Goal: Information Seeking & Learning: Learn about a topic

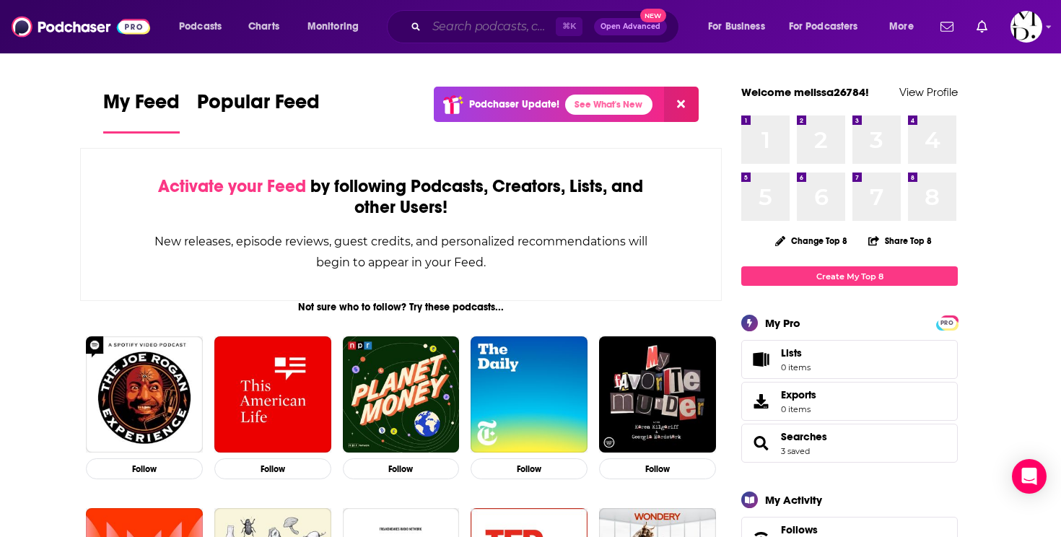
click at [450, 25] on input "Search podcasts, credits, & more..." at bounding box center [490, 26] width 129 height 23
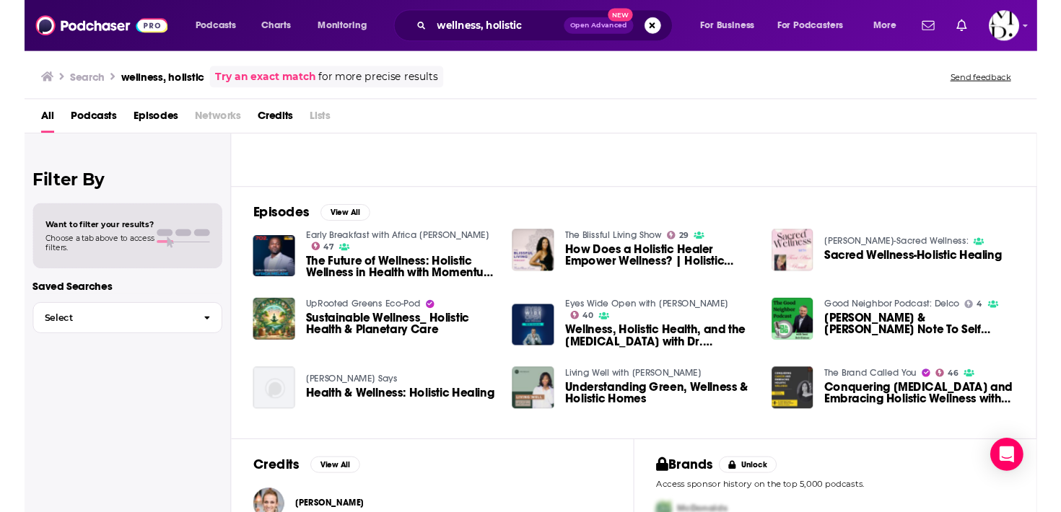
scroll to position [278, 0]
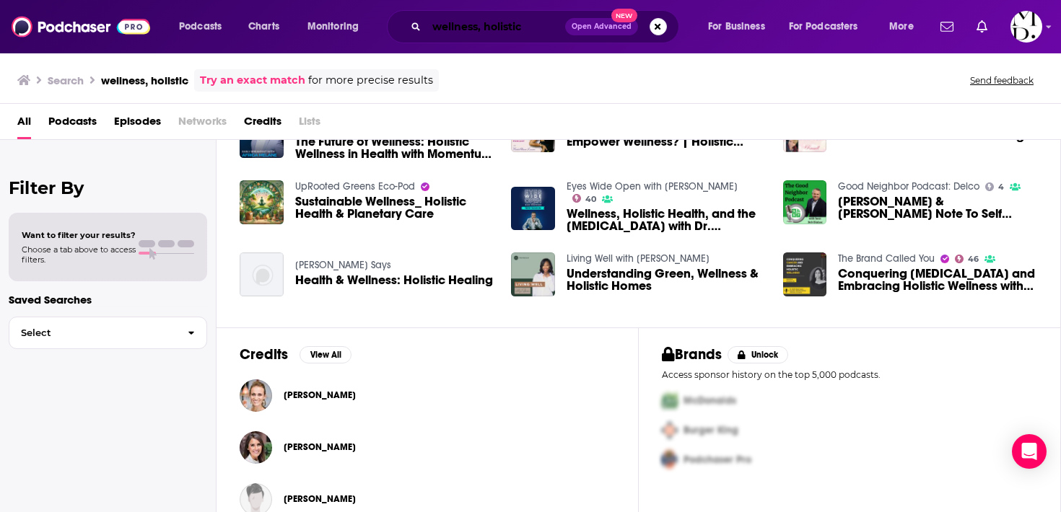
click at [496, 37] on input "wellness, holistic" at bounding box center [495, 26] width 139 height 23
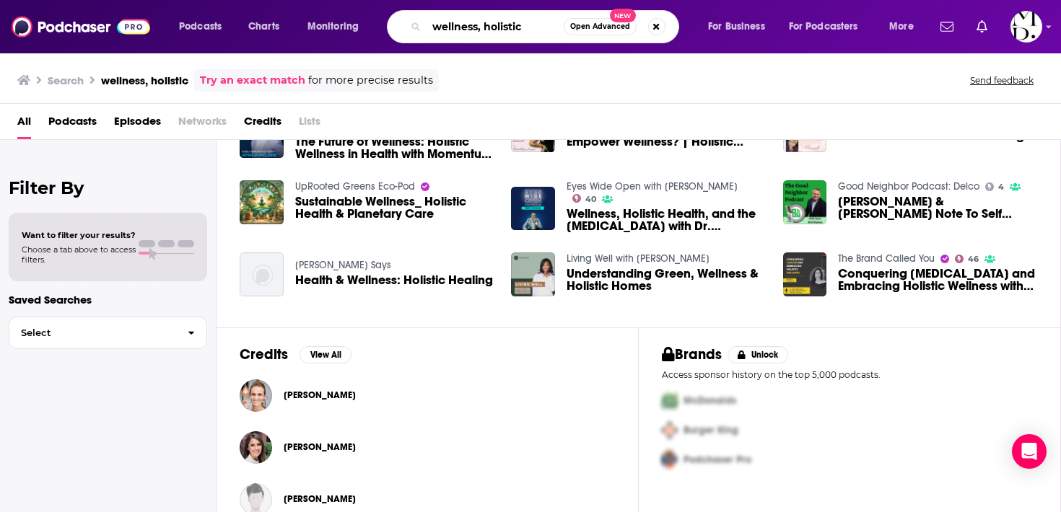
click at [496, 37] on input "wellness, holistic" at bounding box center [494, 26] width 137 height 23
type input "it makes scents"
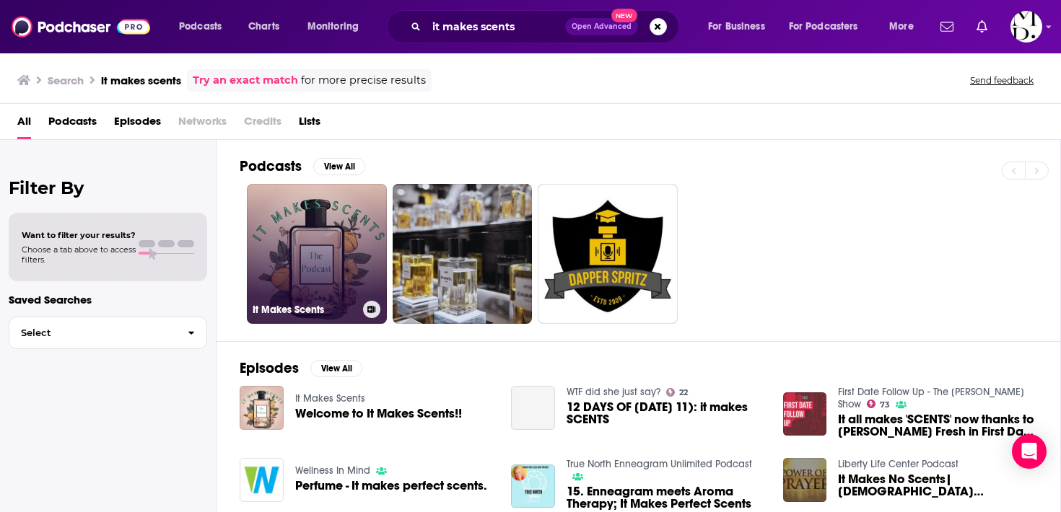
click at [319, 297] on link "It Makes Scents" at bounding box center [317, 254] width 140 height 140
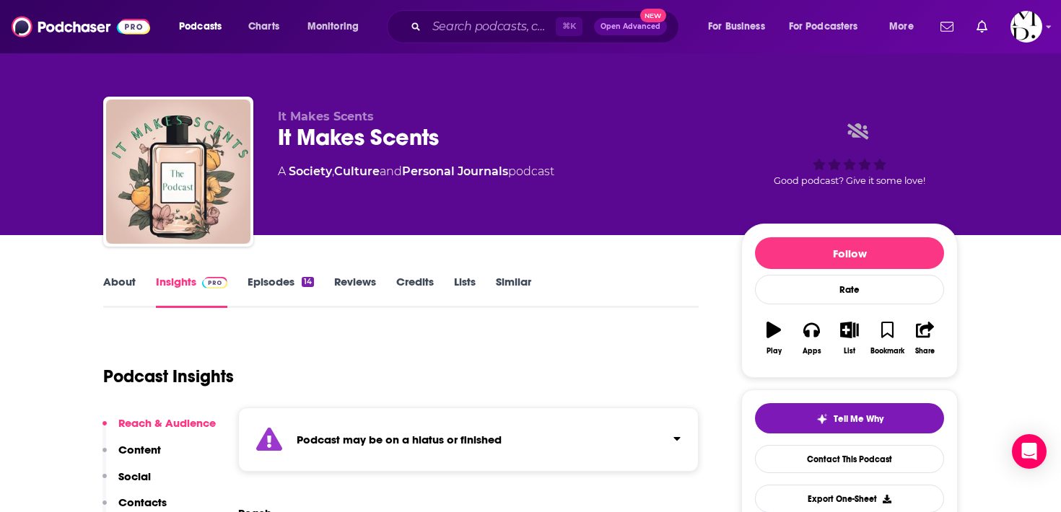
click at [425, 14] on div "⌘ K Open Advanced New" at bounding box center [533, 26] width 292 height 33
click at [451, 29] on input "Search podcasts, credits, & more..." at bounding box center [490, 26] width 129 height 23
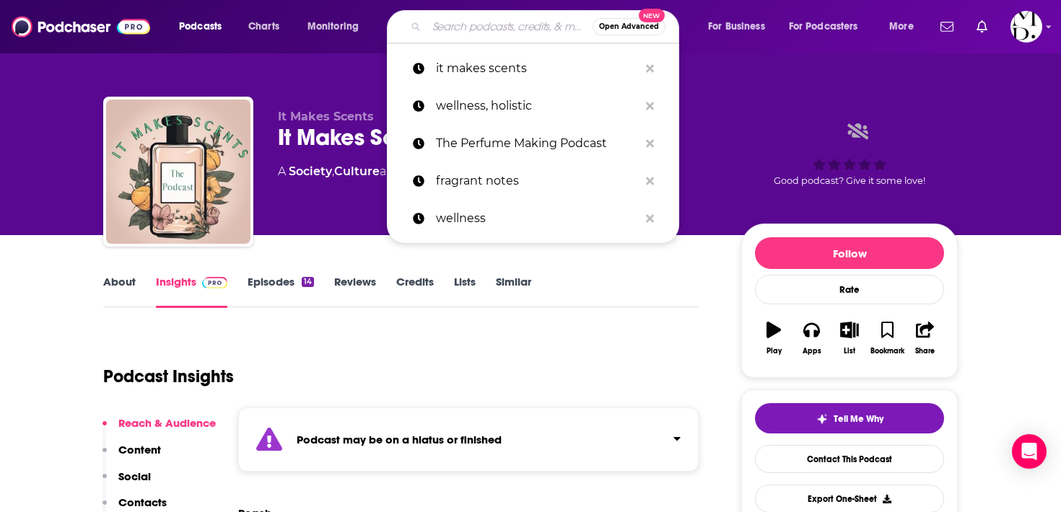
paste input "The Fragrance Podcast"
type input "The Fragrance Podcast"
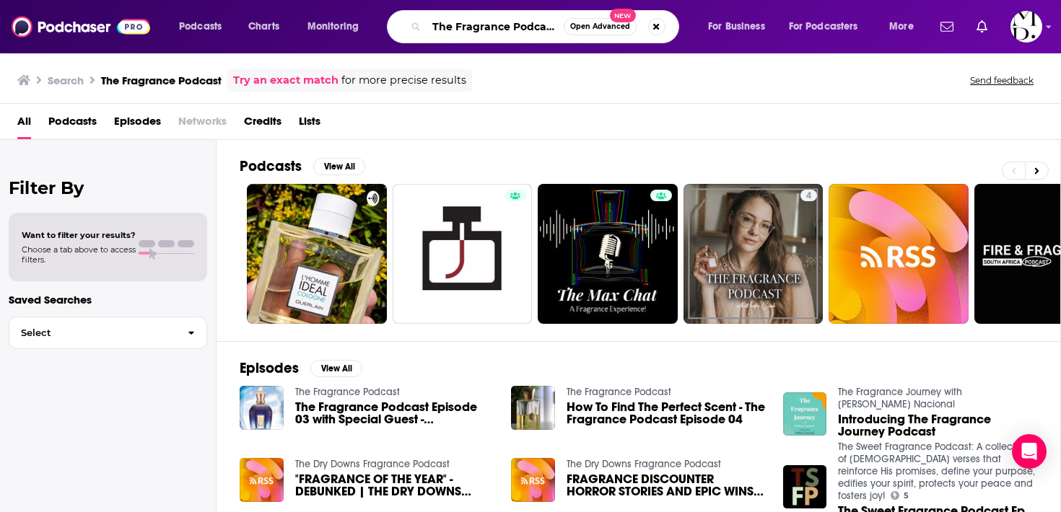
click at [447, 31] on input "The Fragrance Podcast" at bounding box center [494, 26] width 137 height 23
paste input "Holistic Wellness: Exploring Ways to Wellness ([PERSON_NAME])"
click at [447, 31] on input "Holistic Wellness: Exploring Ways to Wellness ([PERSON_NAME]) Fragrance Podcast" at bounding box center [494, 26] width 137 height 23
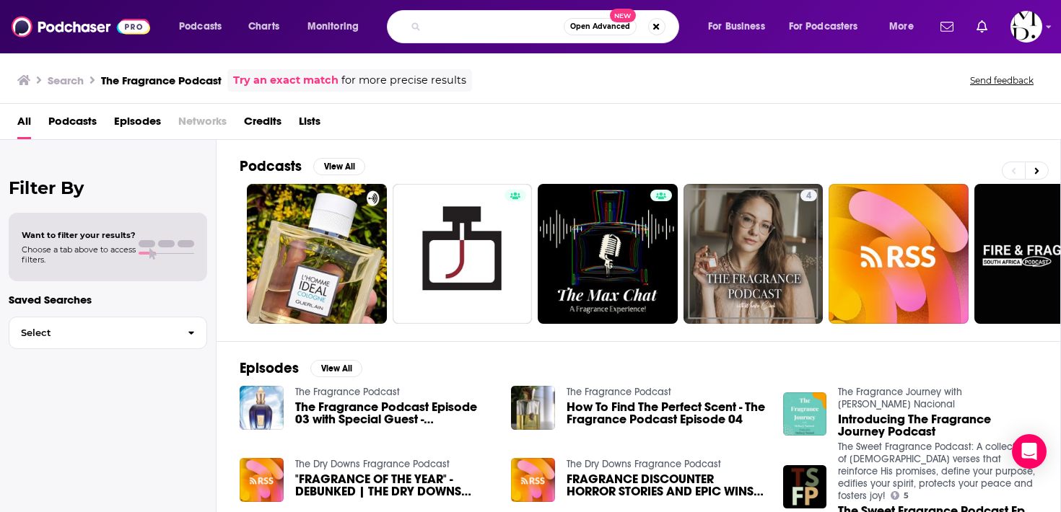
click at [447, 31] on input "Holistic Wellness: Exploring Ways to Wellness ([PERSON_NAME]) Fragrance Podcast" at bounding box center [494, 26] width 137 height 23
paste input "Search podcasts, credits, & more..."
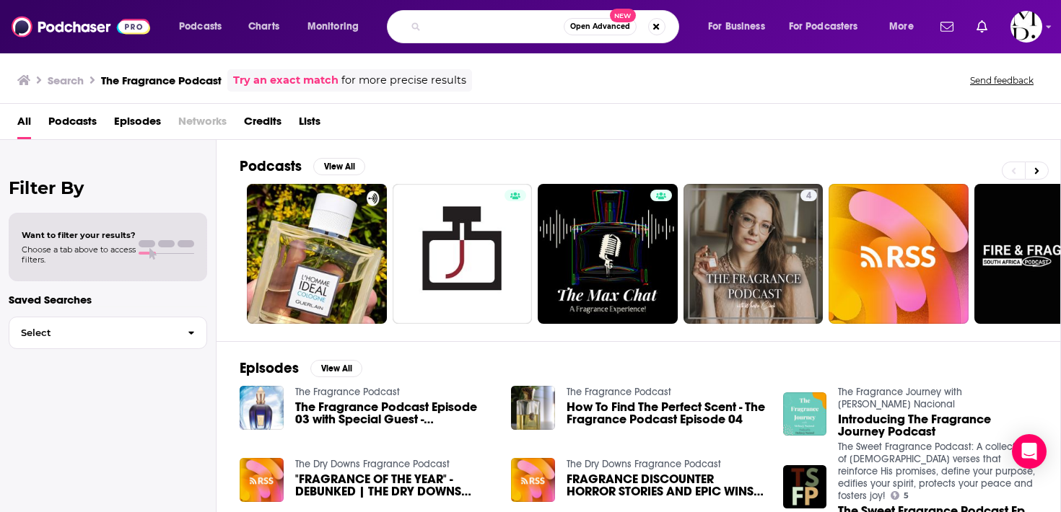
type input "Holistic Wellness: Exploring Ways to Wellness ([PERSON_NAME])"
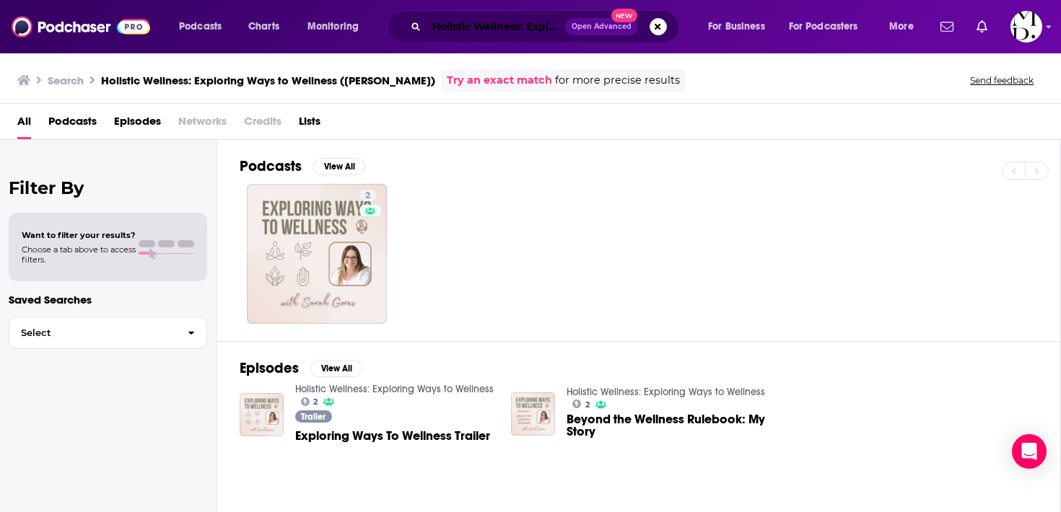
click at [496, 18] on input "Holistic Wellness: Exploring Ways to Wellness ([PERSON_NAME])" at bounding box center [495, 26] width 139 height 23
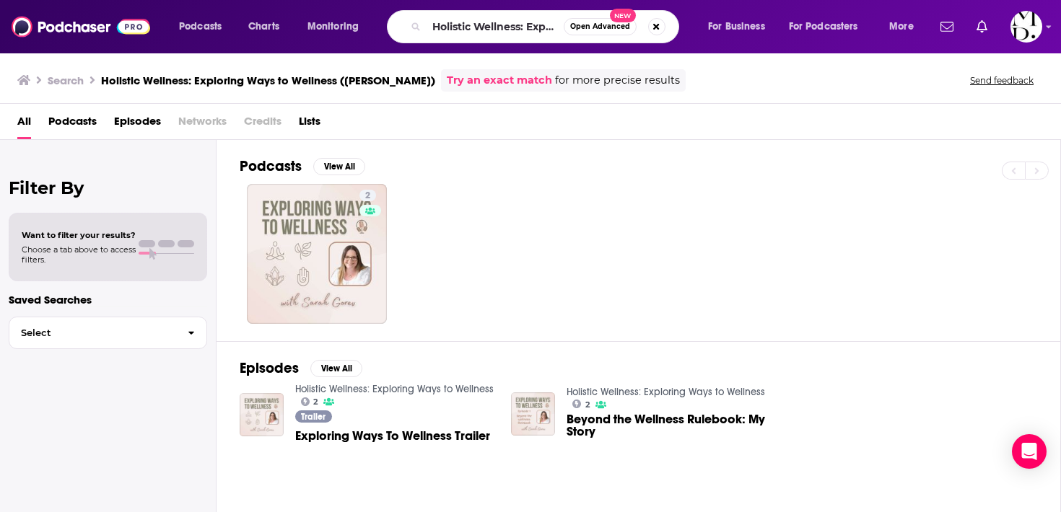
click at [646, 27] on span "Open Advanced New" at bounding box center [615, 26] width 102 height 17
click at [668, 22] on div "Holistic Wellness: Exploring Ways to Wellness ([PERSON_NAME]) Open Advanced New" at bounding box center [533, 26] width 292 height 33
click at [657, 23] on button "Search podcasts, credits, & more..." at bounding box center [656, 26] width 17 height 17
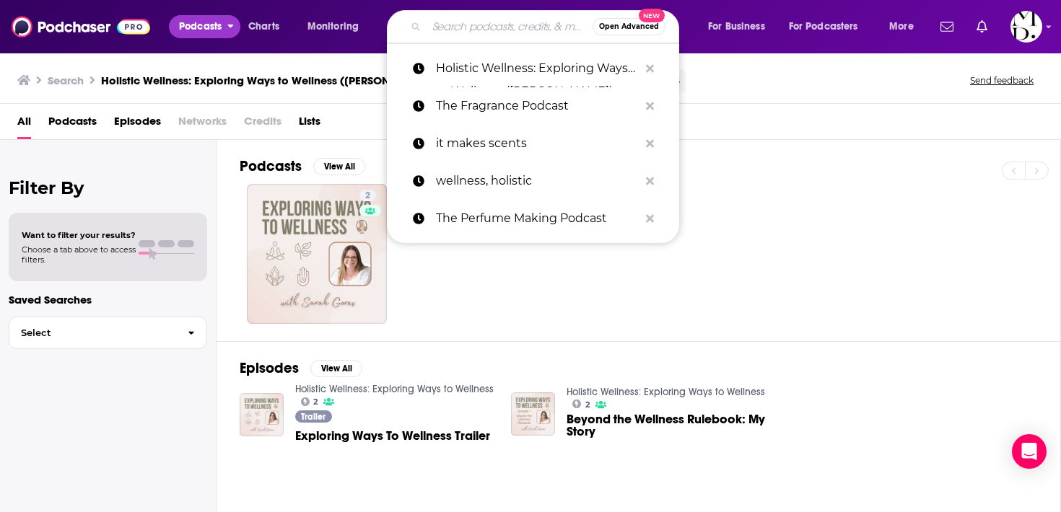
click at [233, 27] on icon "open menu" at bounding box center [230, 24] width 6 height 10
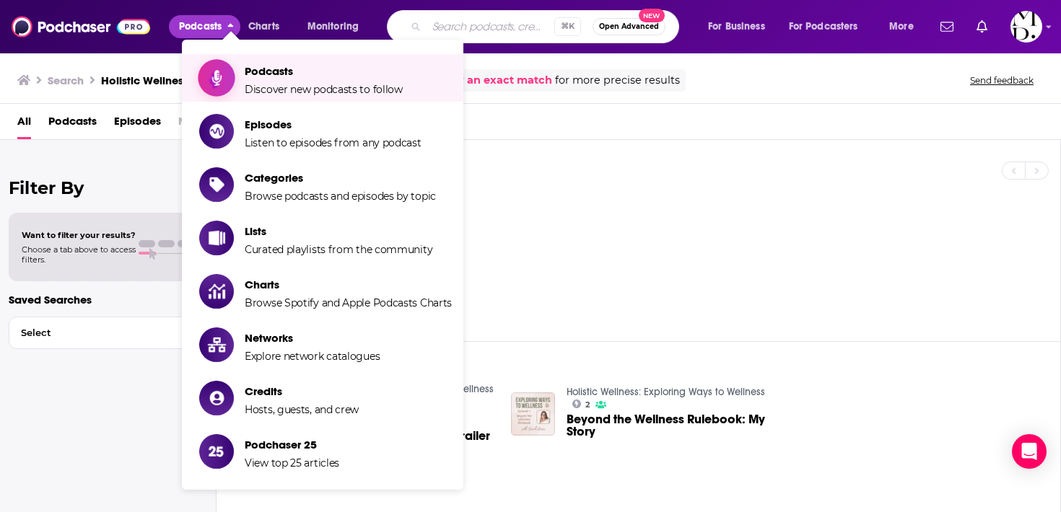
click at [290, 76] on span "Podcasts" at bounding box center [324, 71] width 158 height 14
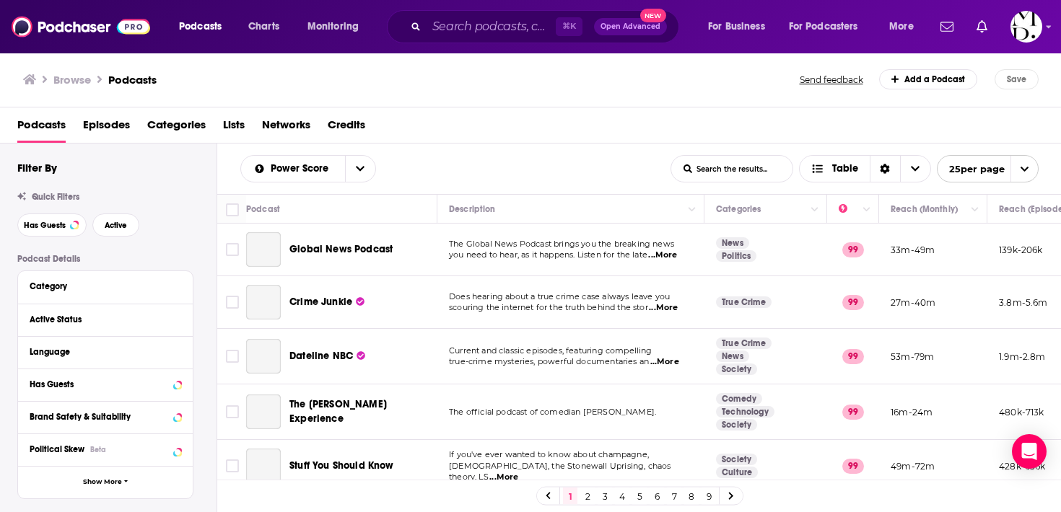
click at [171, 130] on span "Categories" at bounding box center [176, 128] width 58 height 30
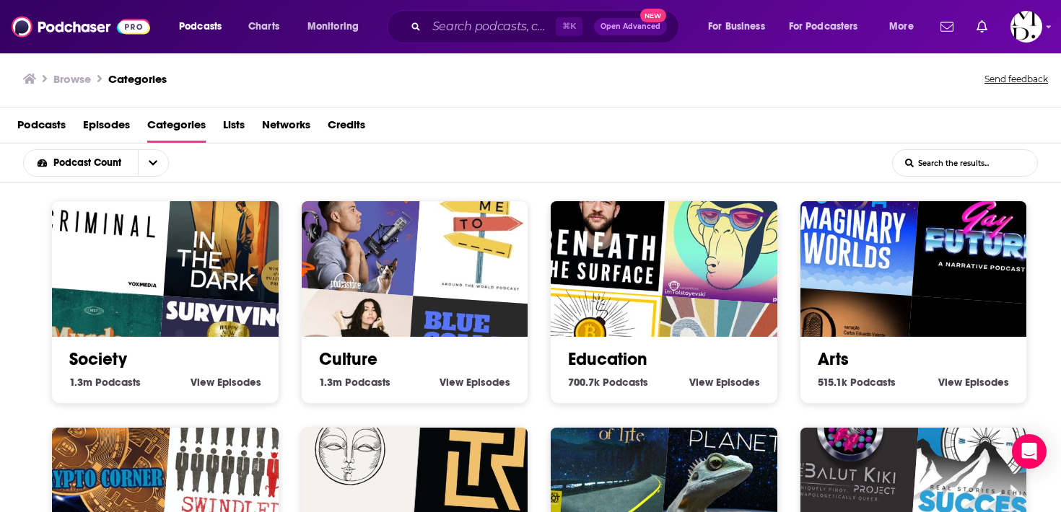
click at [65, 121] on span "Podcasts" at bounding box center [41, 128] width 48 height 30
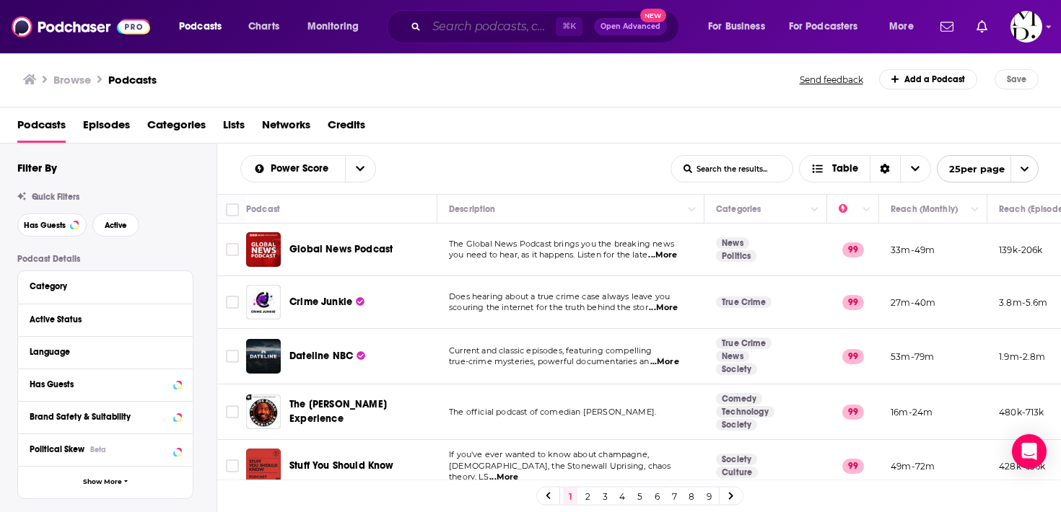
click at [452, 24] on input "Search podcasts, credits, & more..." at bounding box center [490, 26] width 129 height 23
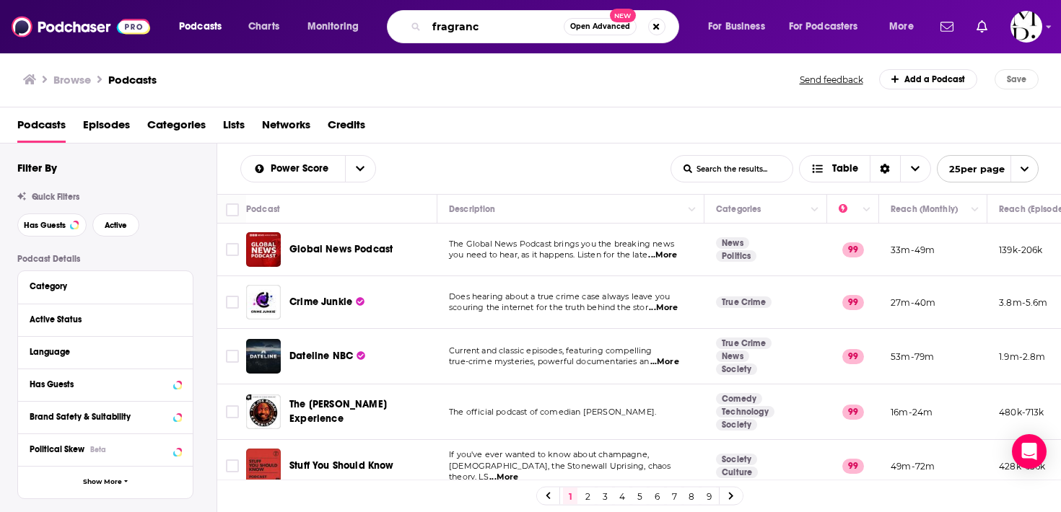
type input "fragrance"
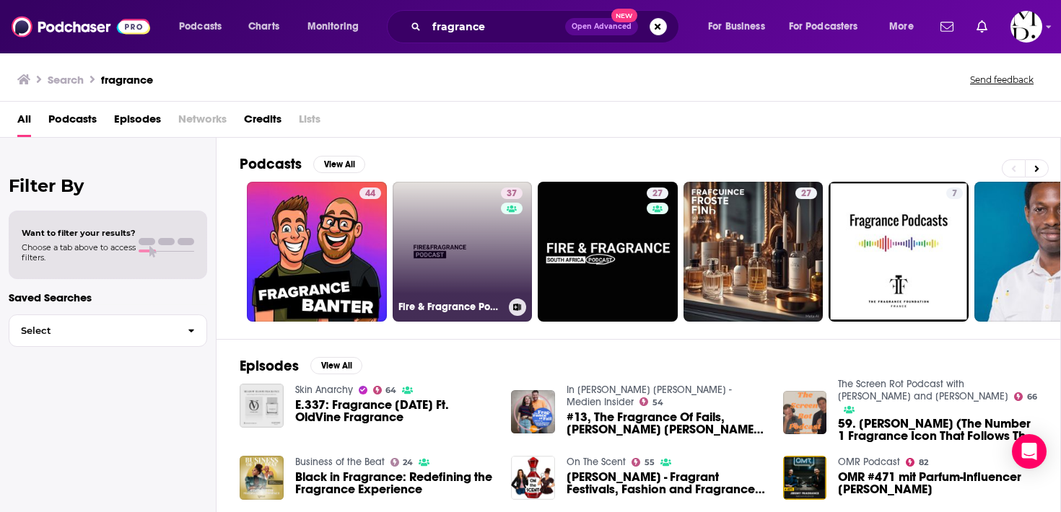
click at [482, 242] on link "37 Fire & Fragrance Podcast" at bounding box center [463, 252] width 140 height 140
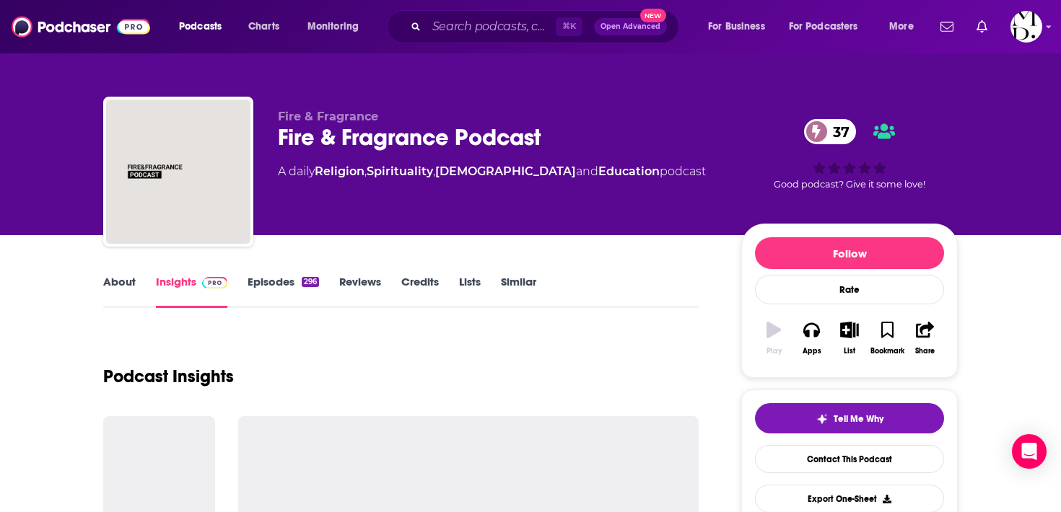
scroll to position [7, 0]
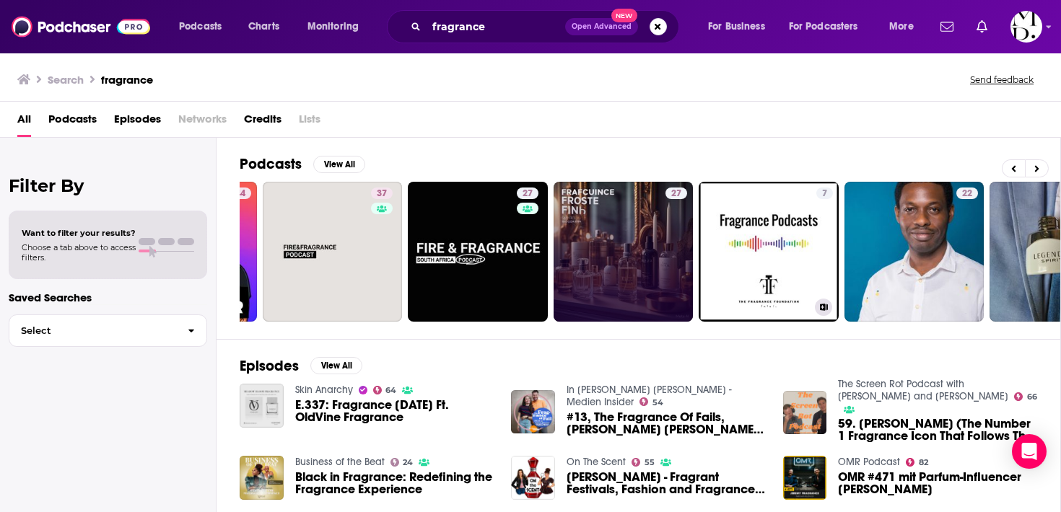
scroll to position [0, 504]
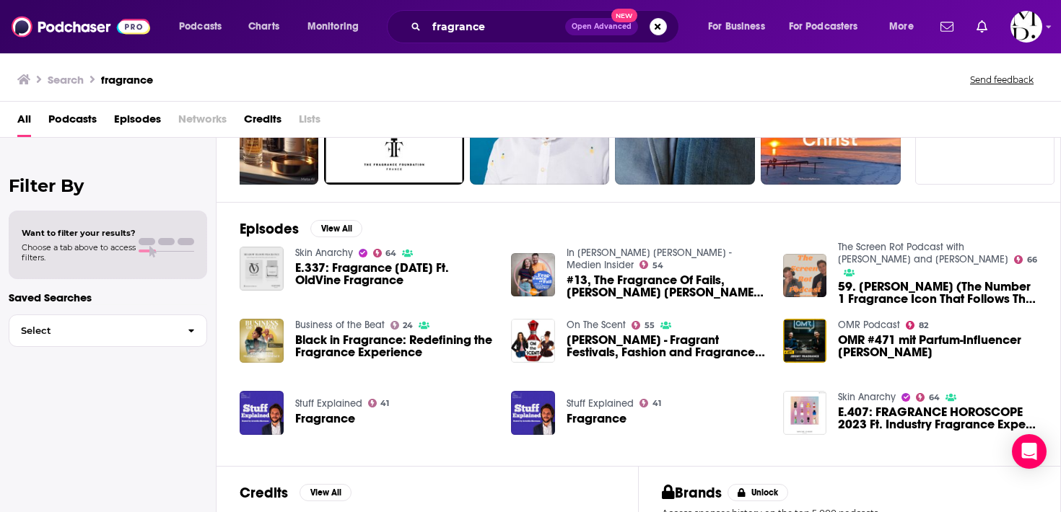
scroll to position [141, 0]
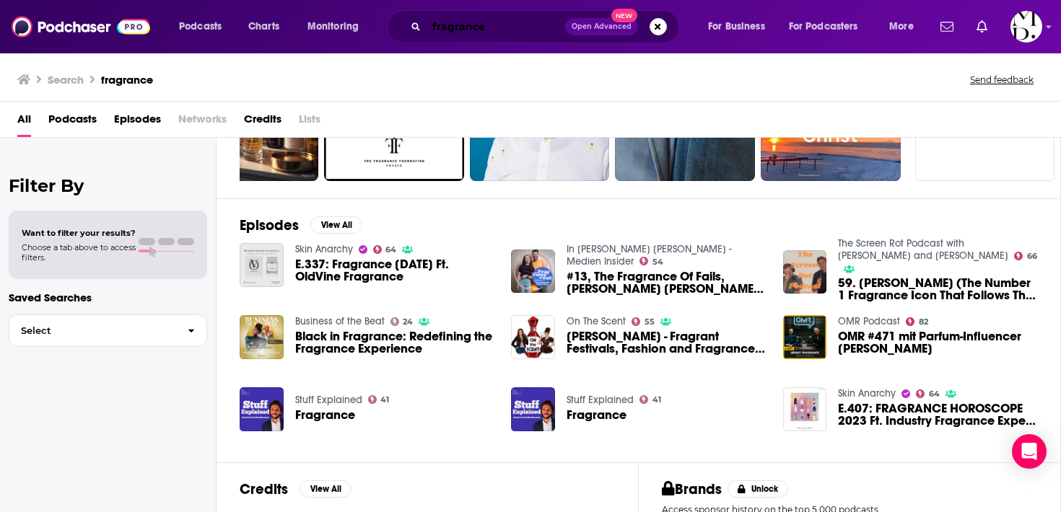
click at [481, 33] on input "fragrance" at bounding box center [495, 26] width 139 height 23
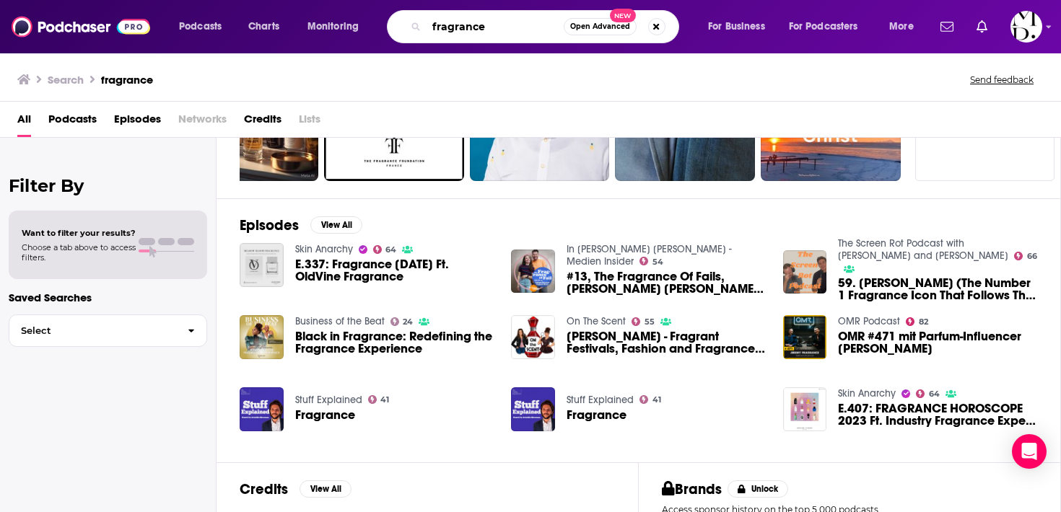
click at [481, 33] on input "fragrance" at bounding box center [494, 26] width 137 height 23
type input "holistic wellness"
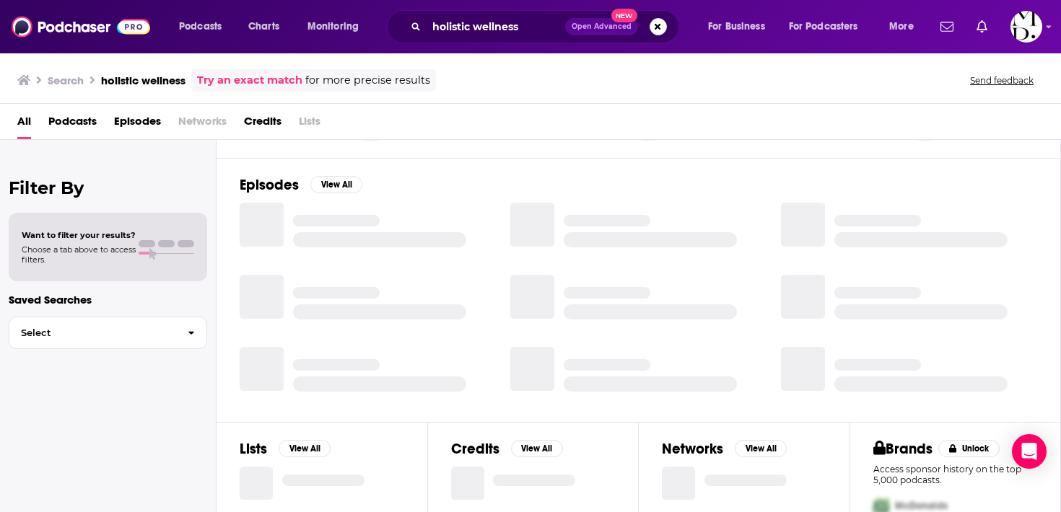
scroll to position [141, 0]
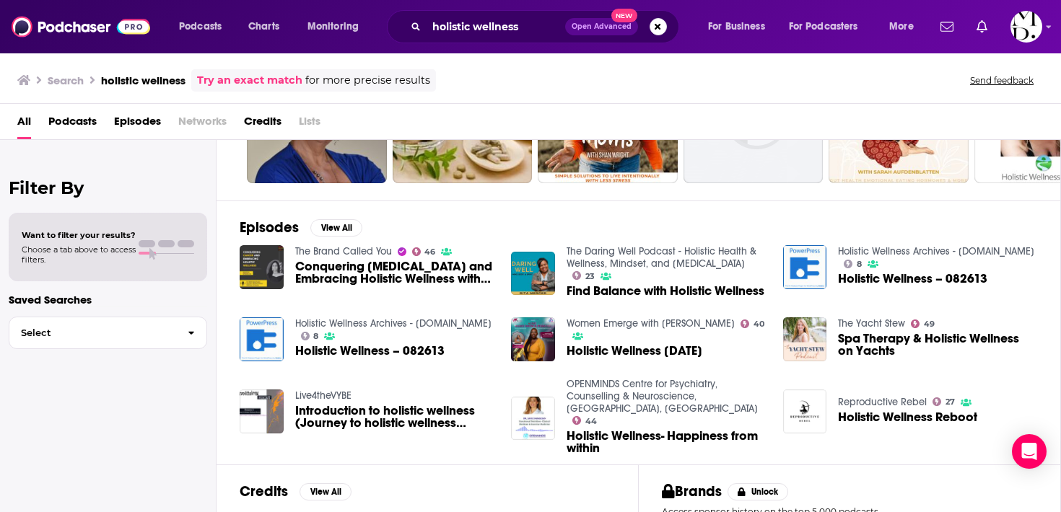
click at [418, 274] on span "Conquering [MEDICAL_DATA] and Embracing Holistic Wellness with [PERSON_NAME], F…" at bounding box center [394, 273] width 199 height 25
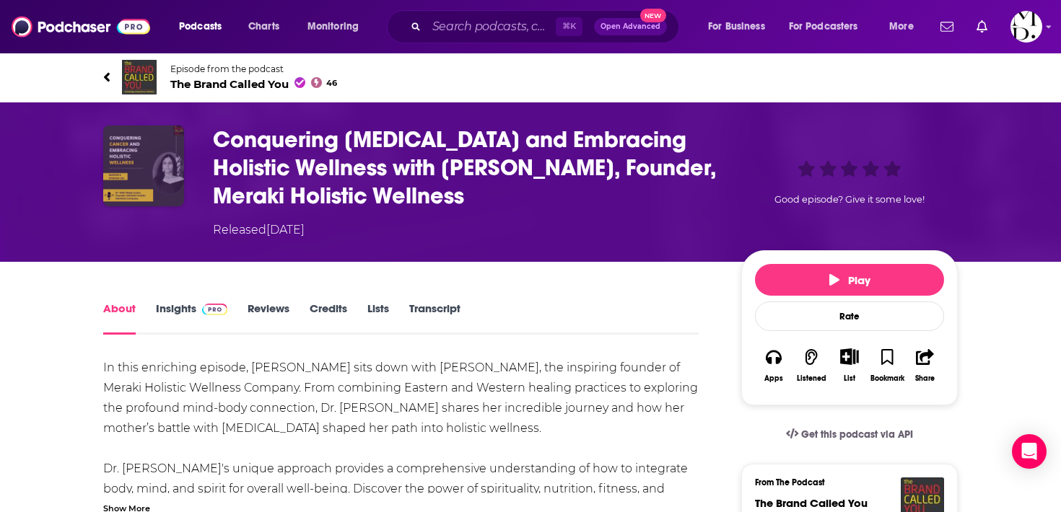
click at [149, 176] on img "Conquering Cancer and Embracing Holistic Wellness with Dr. Nidhi Bajaj Gupta, F…" at bounding box center [143, 166] width 81 height 81
click at [188, 87] on span "The Brand Called You 46" at bounding box center [253, 84] width 167 height 14
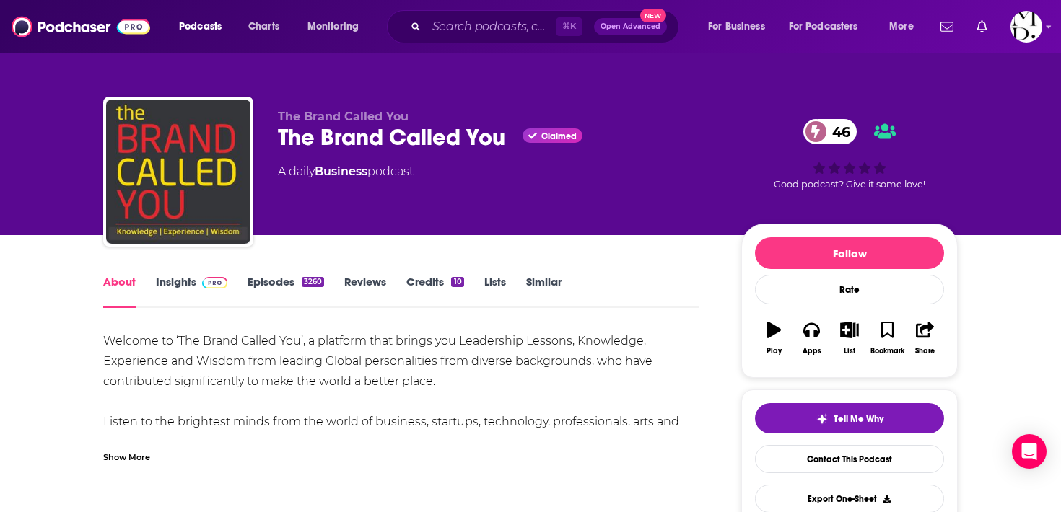
click at [181, 285] on link "Insights" at bounding box center [191, 291] width 71 height 33
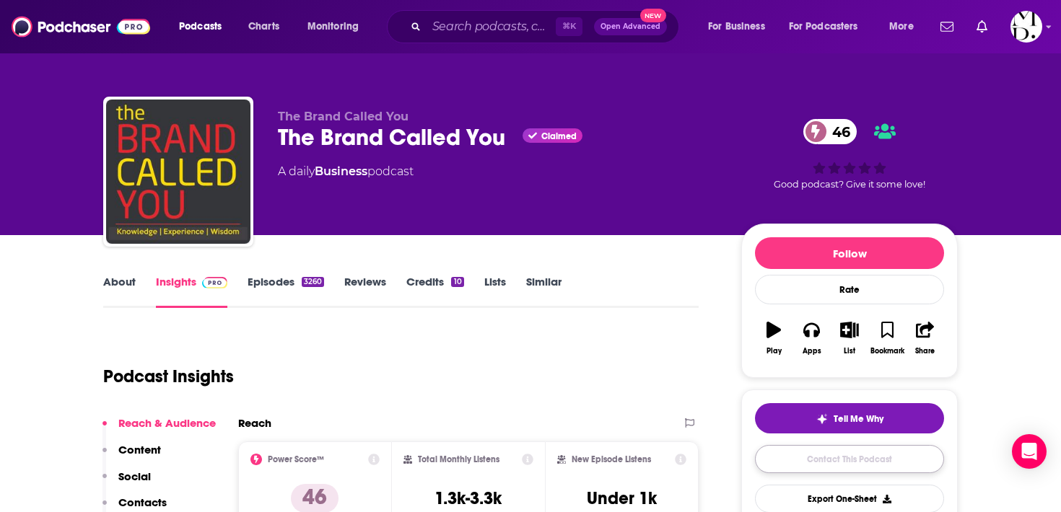
click at [854, 447] on link "Contact This Podcast" at bounding box center [849, 459] width 189 height 28
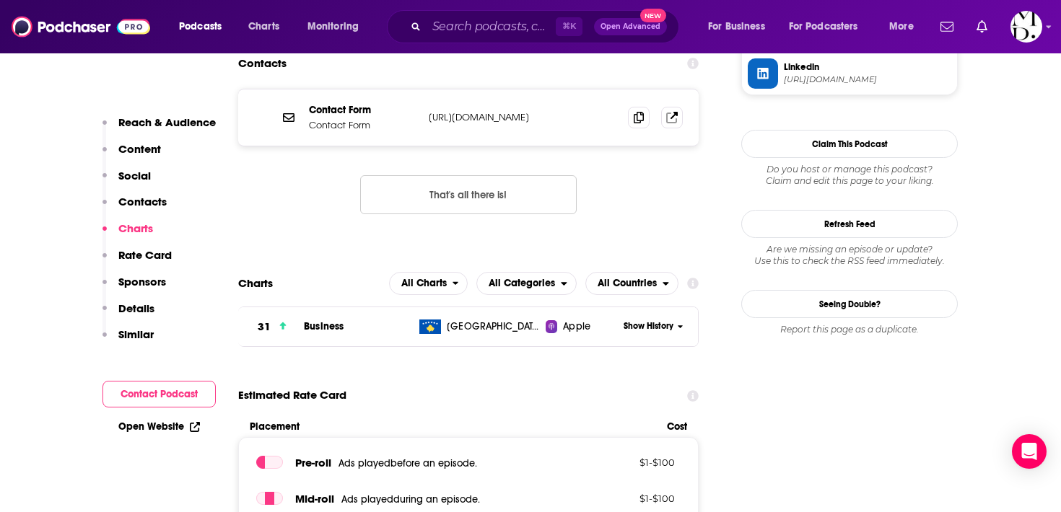
click at [152, 198] on p "Contacts" at bounding box center [142, 202] width 48 height 14
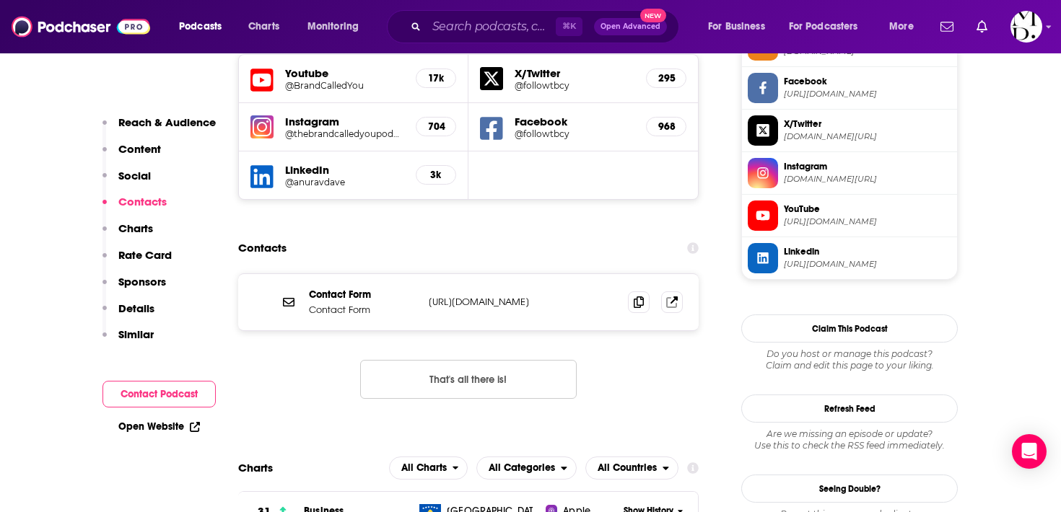
scroll to position [1228, 0]
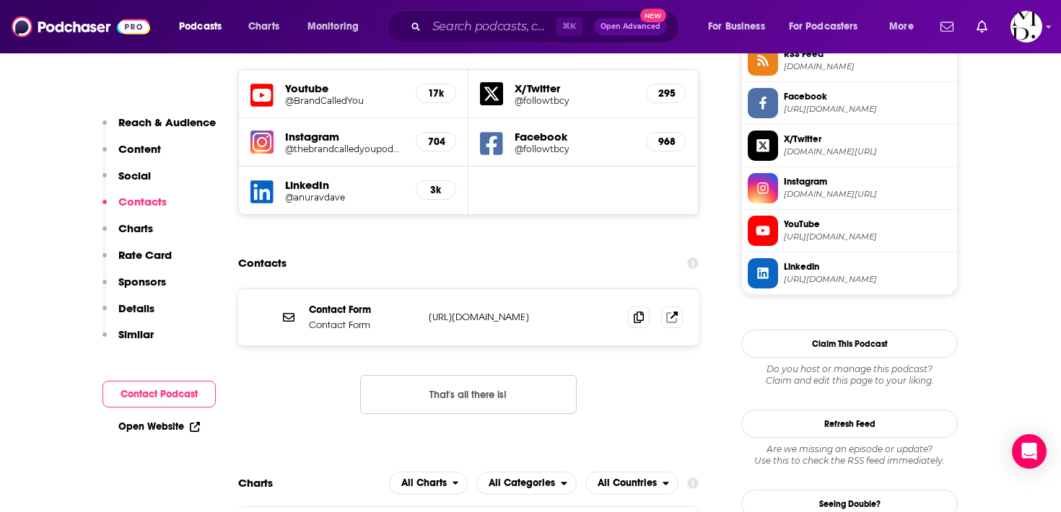
click at [305, 289] on div "Contact Form Contact Form [URL][DOMAIN_NAME] [URL][DOMAIN_NAME]" at bounding box center [468, 317] width 460 height 56
click at [281, 309] on span at bounding box center [288, 317] width 17 height 17
click at [286, 313] on icon at bounding box center [289, 317] width 12 height 9
click at [640, 306] on span at bounding box center [639, 317] width 22 height 22
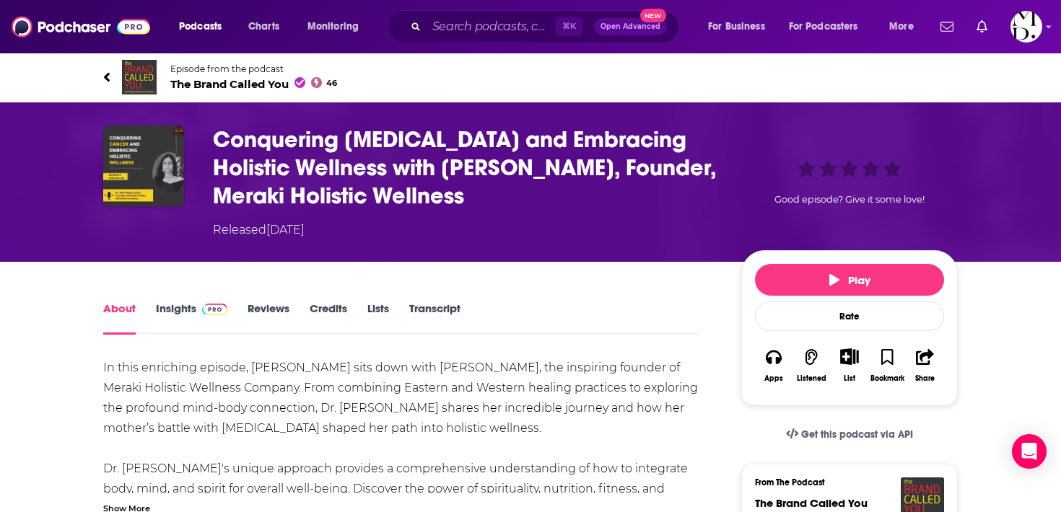
click at [100, 66] on div "Episode from the podcast The Brand Called You 46 Next Episode" at bounding box center [530, 77] width 876 height 58
click at [105, 73] on icon at bounding box center [106, 77] width 7 height 14
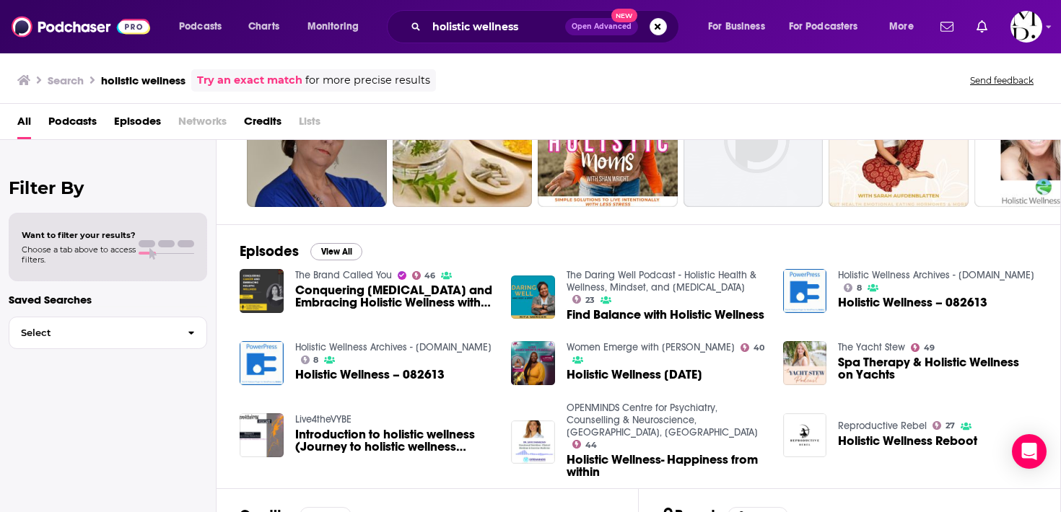
scroll to position [119, 0]
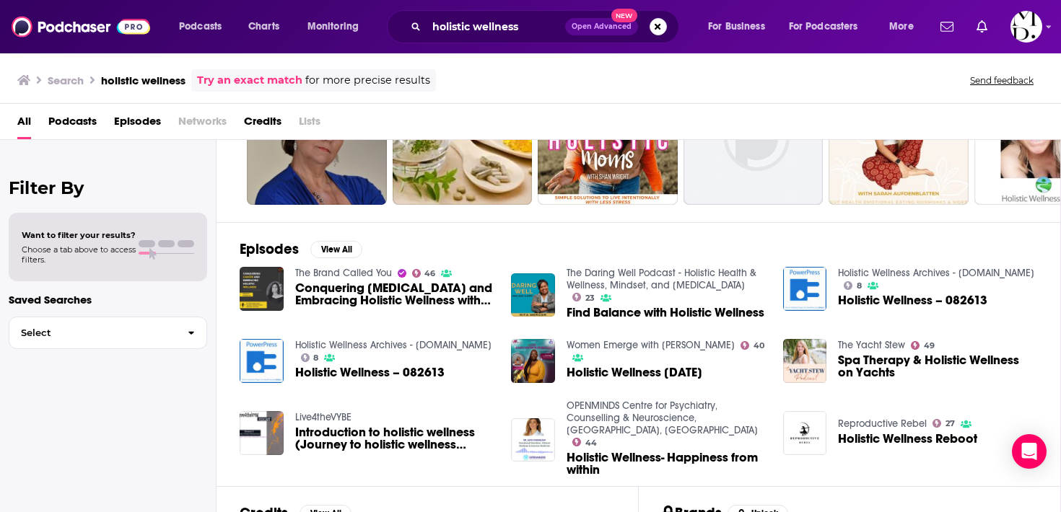
click at [927, 303] on span "Holistic Wellness – 082613" at bounding box center [912, 300] width 149 height 12
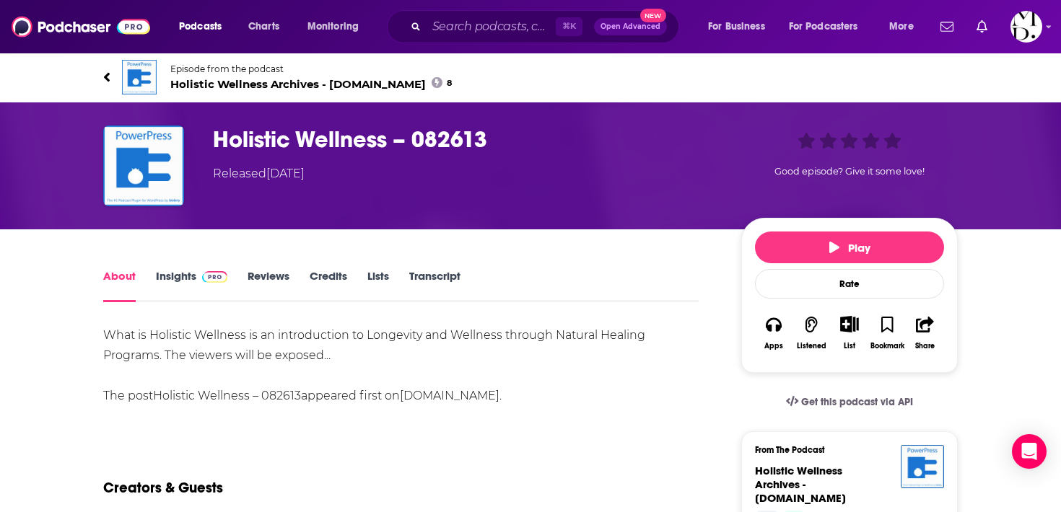
click at [176, 274] on link "Insights" at bounding box center [191, 285] width 71 height 33
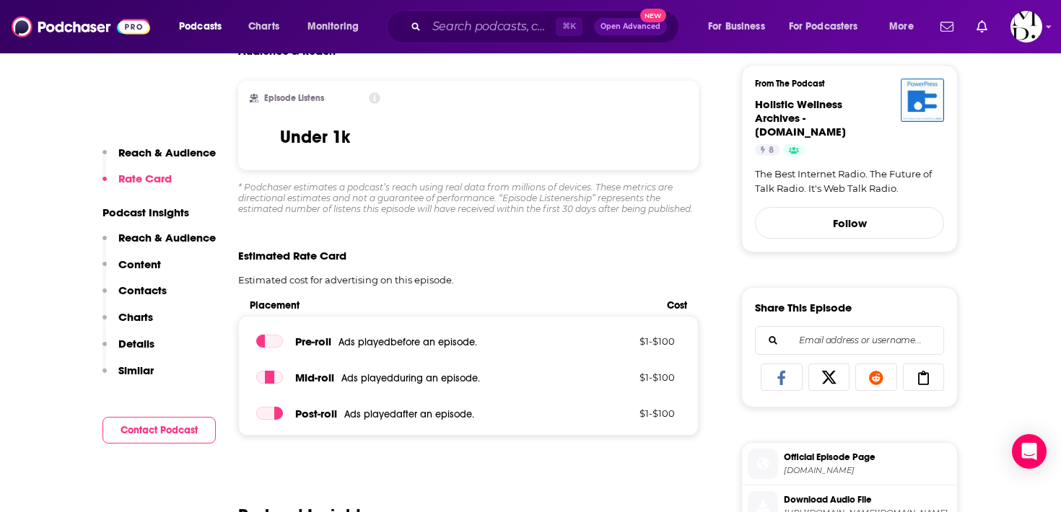
scroll to position [45, 0]
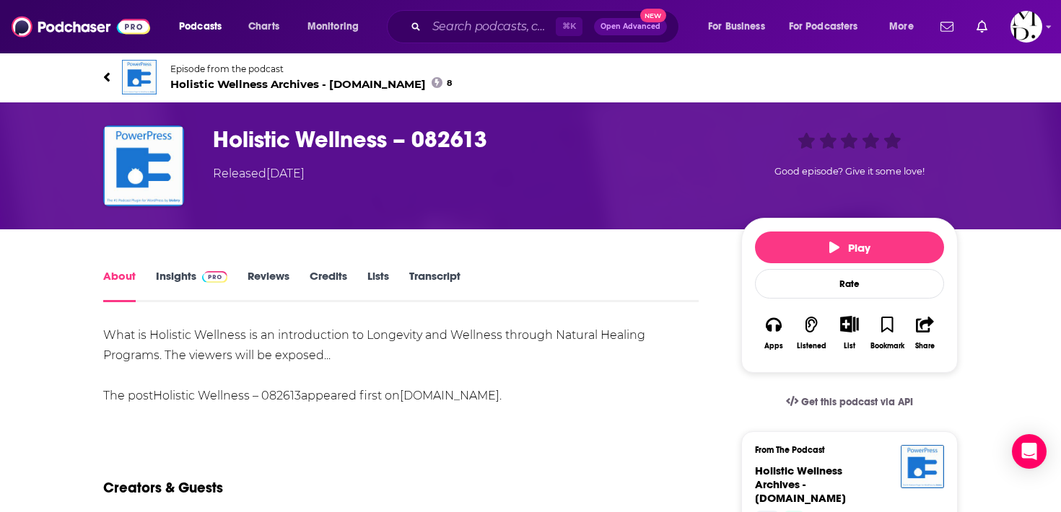
scroll to position [4, 0]
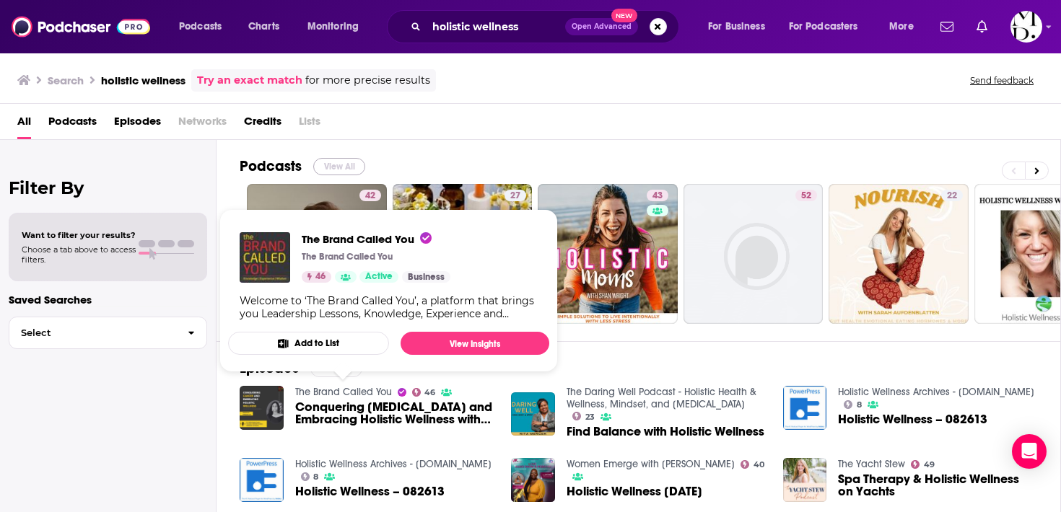
click at [325, 167] on button "View All" at bounding box center [339, 166] width 52 height 17
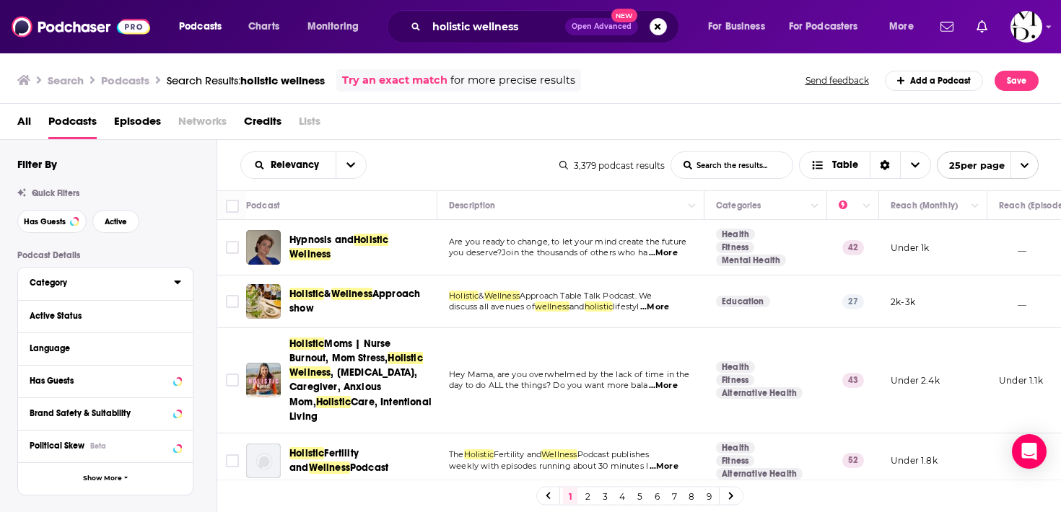
click at [101, 286] on div "Category" at bounding box center [97, 283] width 135 height 10
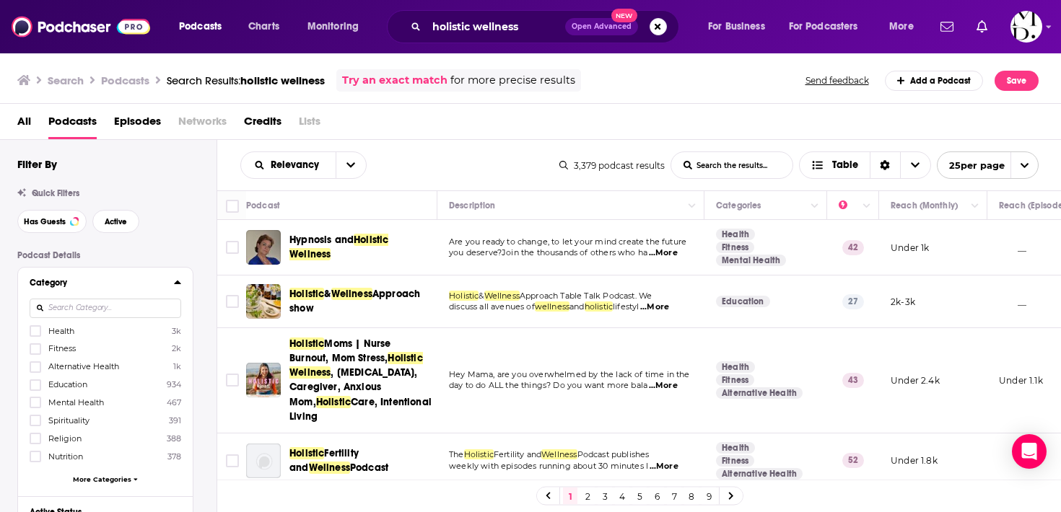
click at [121, 284] on div "Category" at bounding box center [97, 283] width 135 height 10
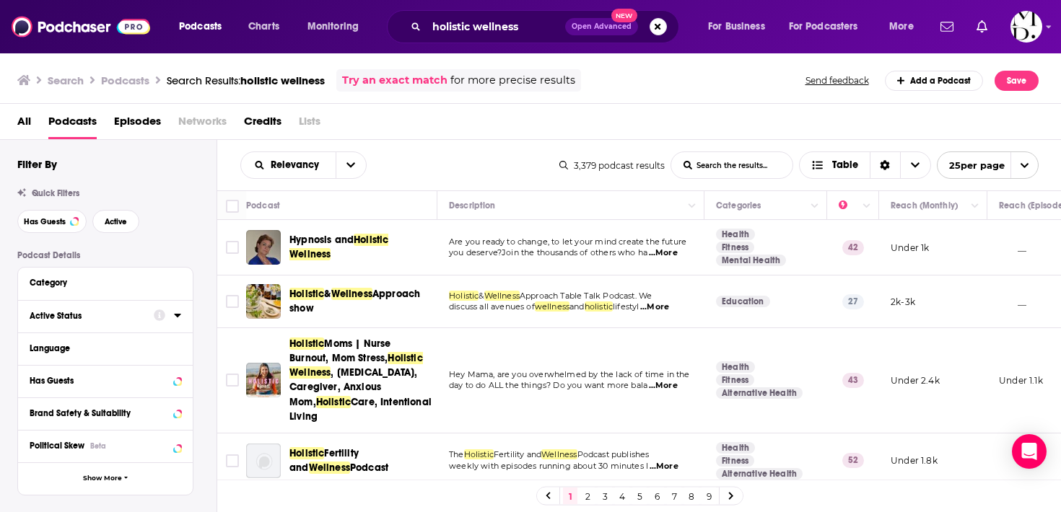
click at [121, 320] on div "Active Status" at bounding box center [87, 316] width 115 height 10
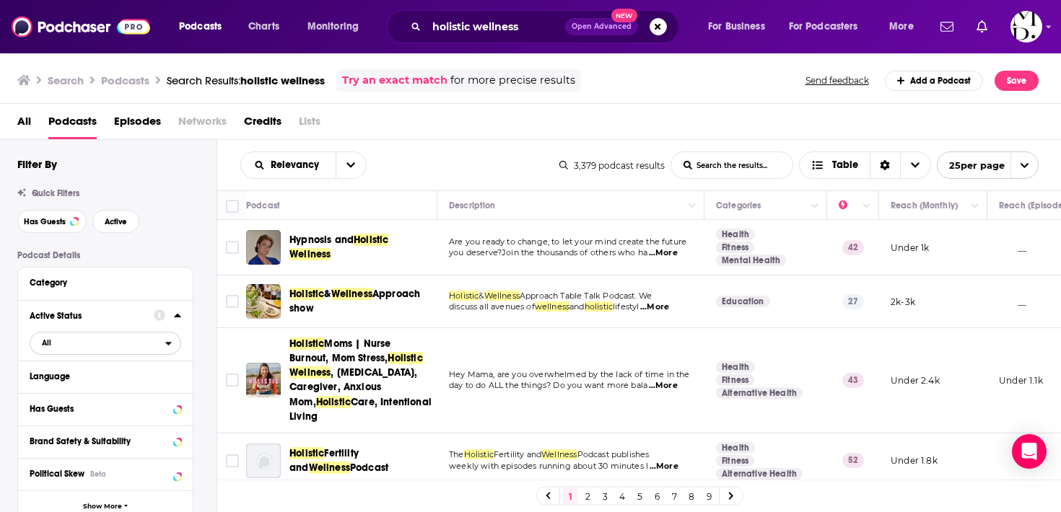
click at [122, 347] on span "All" at bounding box center [97, 342] width 135 height 19
click at [126, 393] on span "778" at bounding box center [146, 391] width 68 height 8
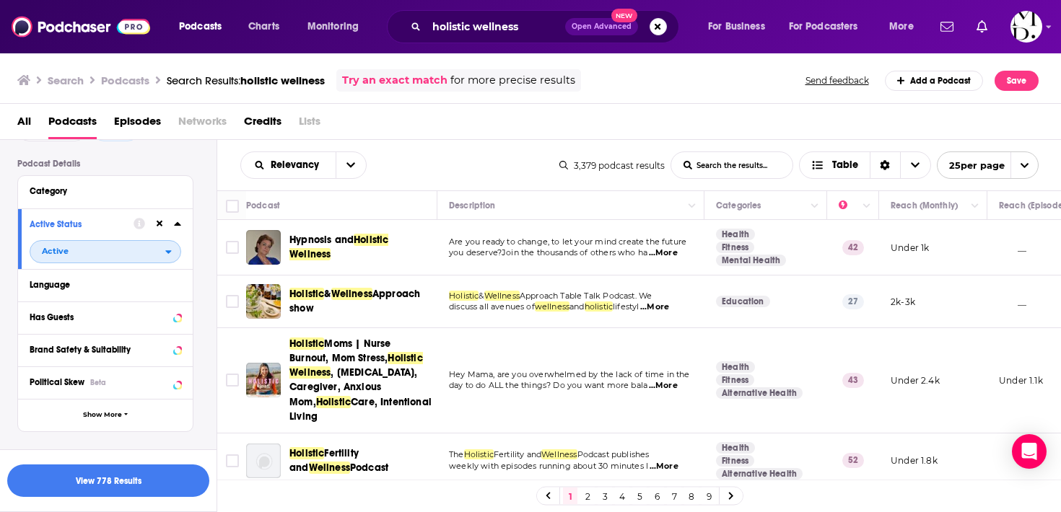
scroll to position [92, 0]
click at [125, 322] on div "Has Guests" at bounding box center [87, 317] width 115 height 10
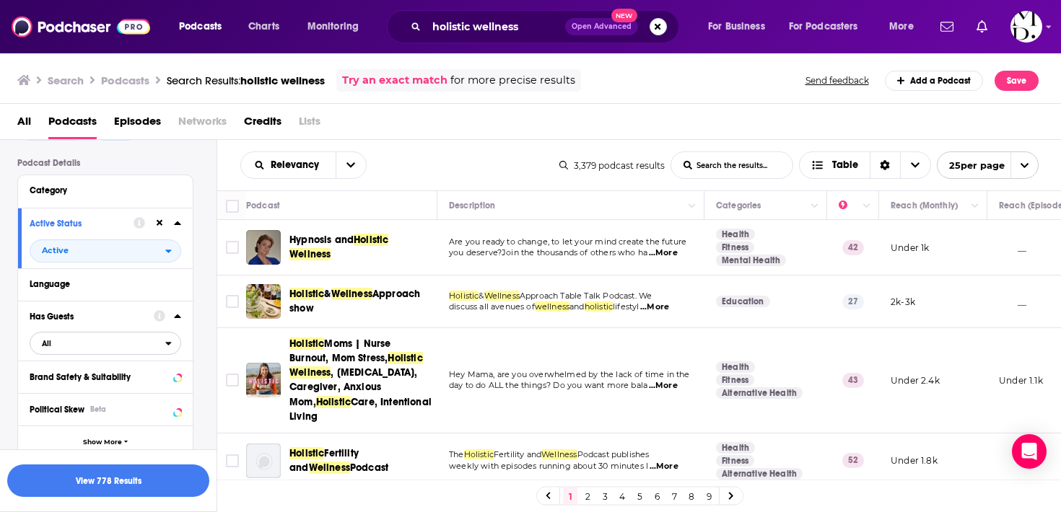
click at [118, 353] on span "All" at bounding box center [97, 343] width 135 height 19
click at [118, 391] on span "Has guests" at bounding box center [80, 391] width 87 height 8
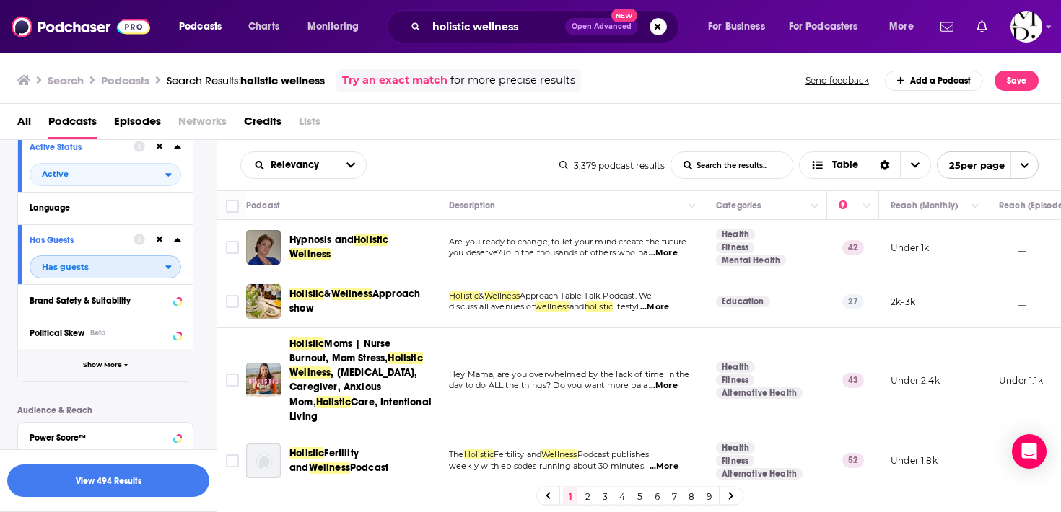
scroll to position [180, 0]
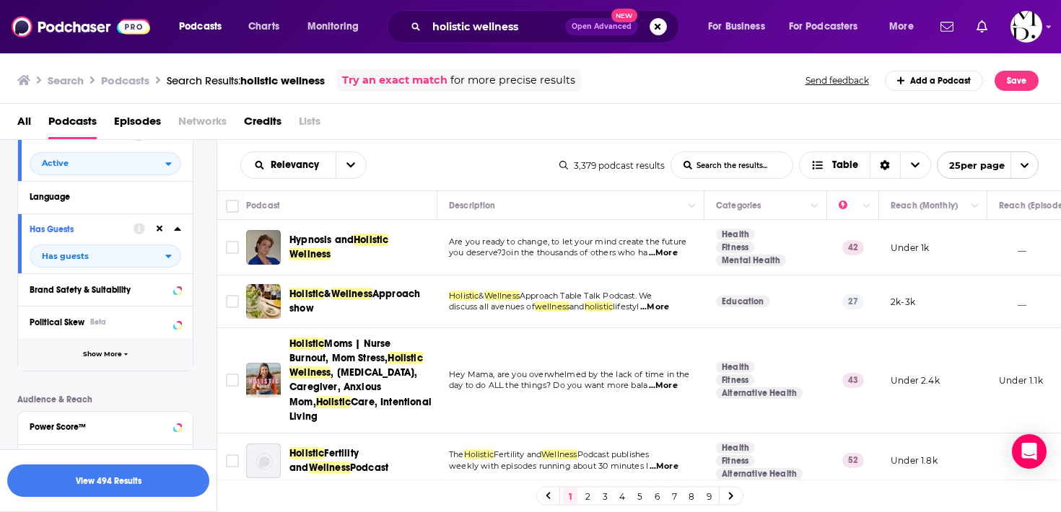
click at [109, 356] on span "Show More" at bounding box center [102, 355] width 39 height 8
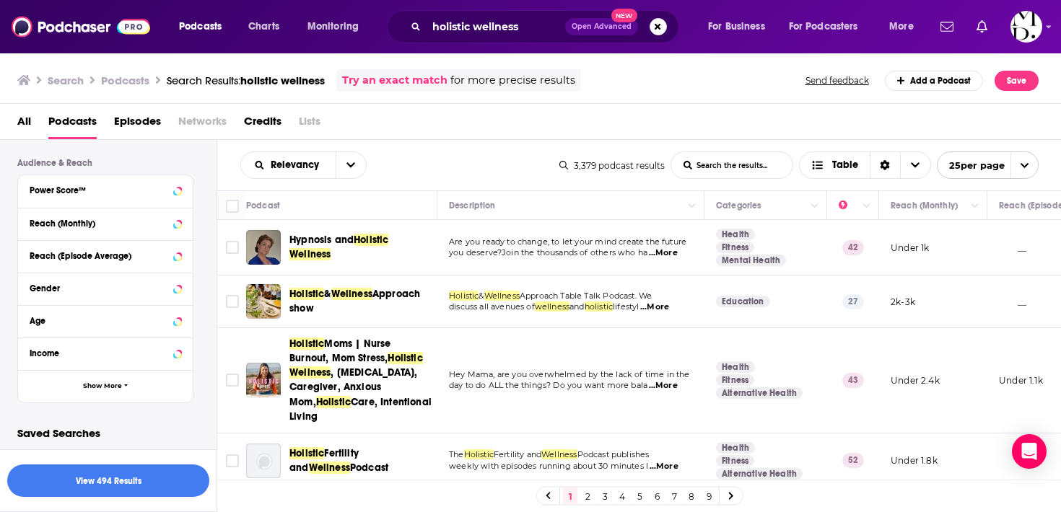
scroll to position [712, 0]
click at [160, 478] on button "View 494 Results" at bounding box center [108, 481] width 202 height 32
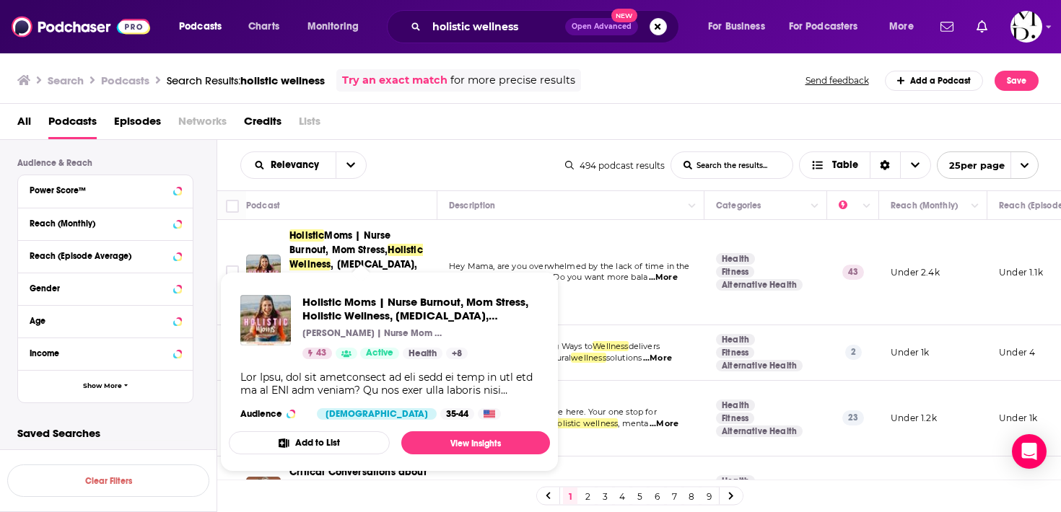
click at [346, 258] on span "Holistic Moms | Nurse Burnout, Mom Stress, Holistic Wellness , [MEDICAL_DATA], …" at bounding box center [360, 272] width 143 height 87
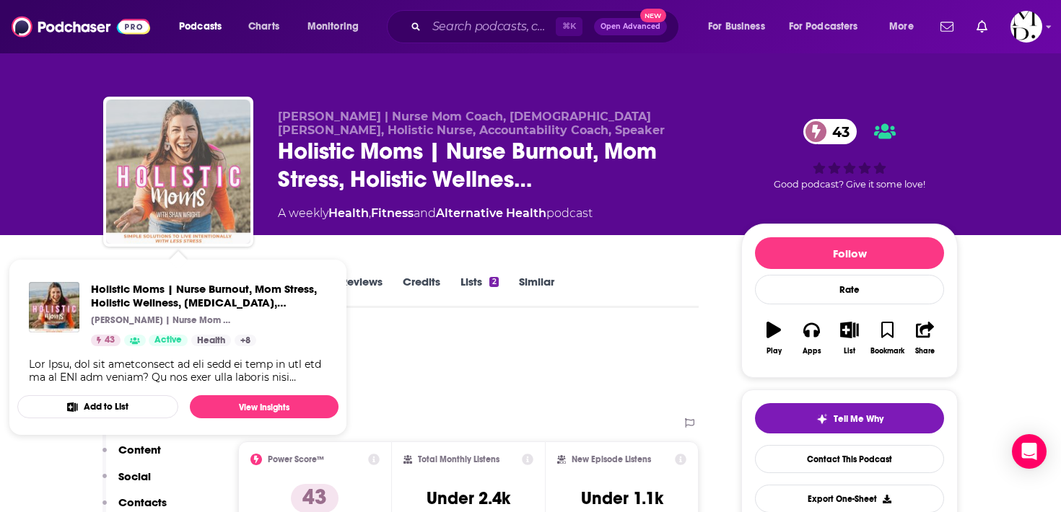
click at [178, 196] on img "Holistic Moms | Nurse Burnout, Mom Stress, Holistic Wellness, Stress Management…" at bounding box center [178, 172] width 144 height 144
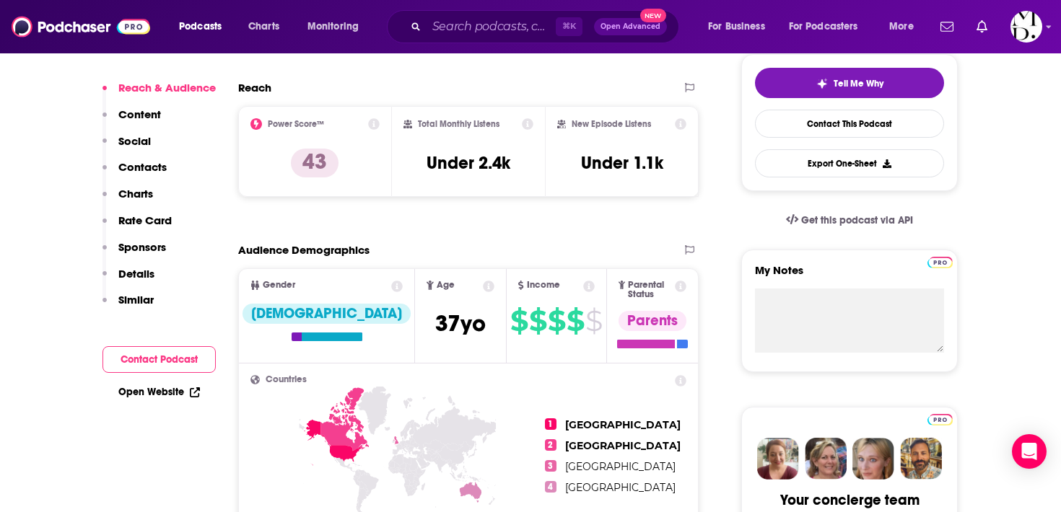
scroll to position [398, 0]
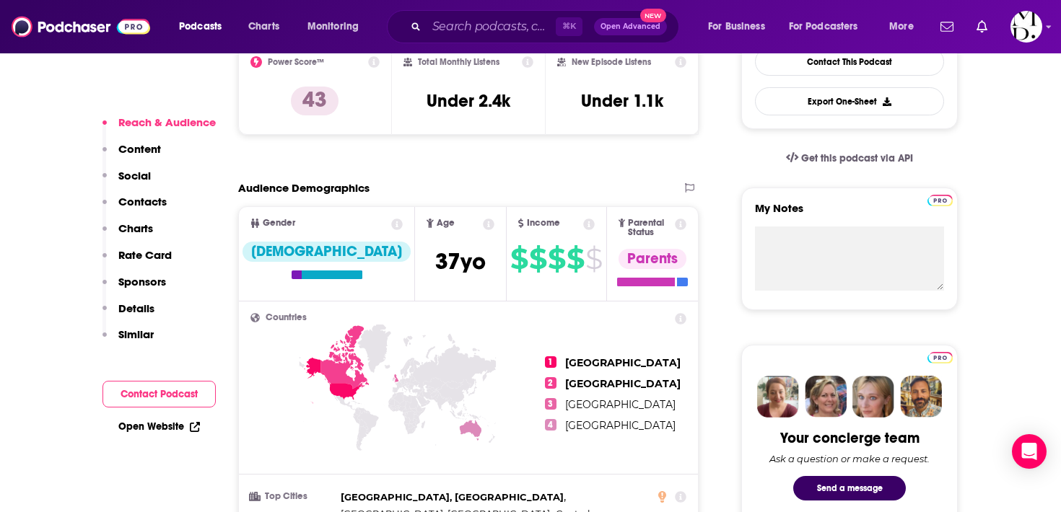
click at [152, 199] on p "Contacts" at bounding box center [142, 202] width 48 height 14
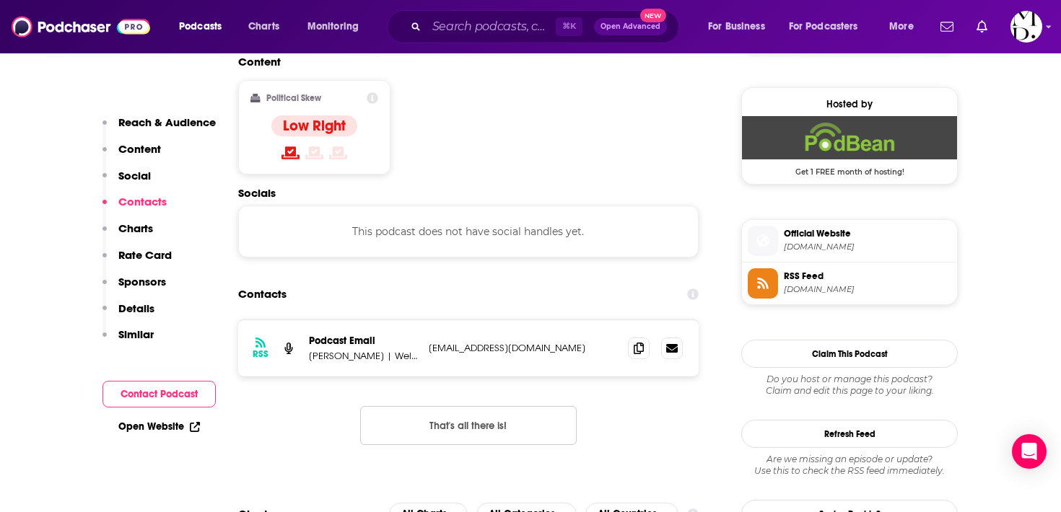
scroll to position [1145, 0]
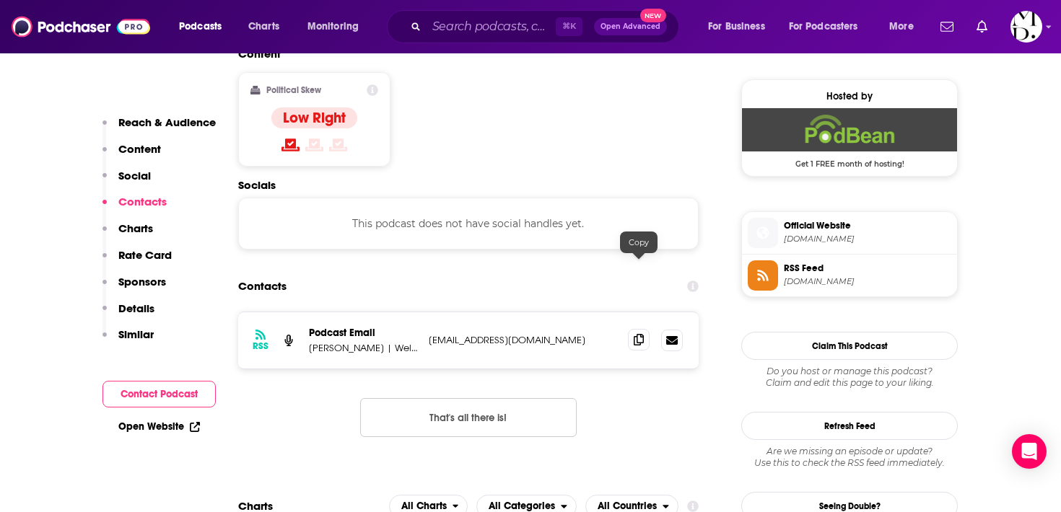
click at [640, 334] on icon at bounding box center [639, 340] width 10 height 12
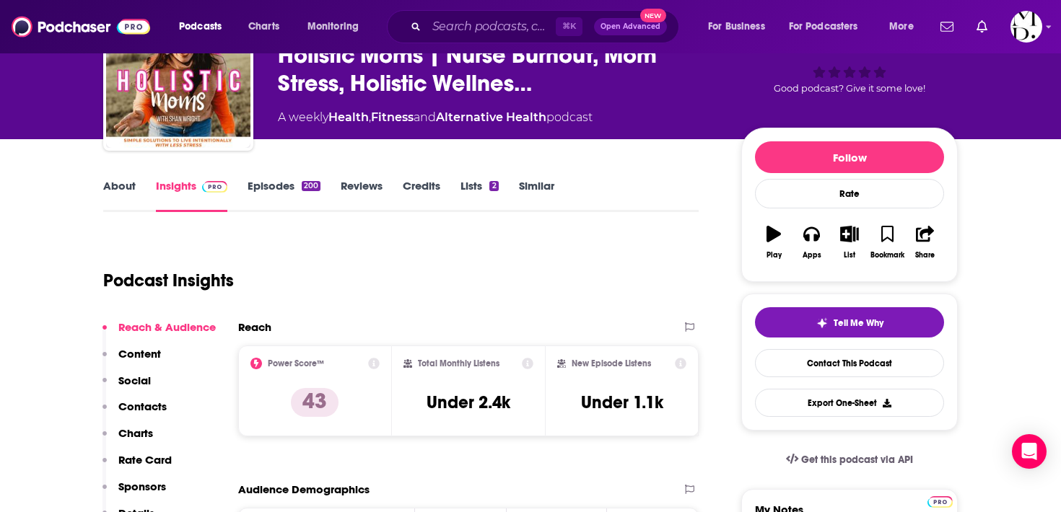
scroll to position [0, 0]
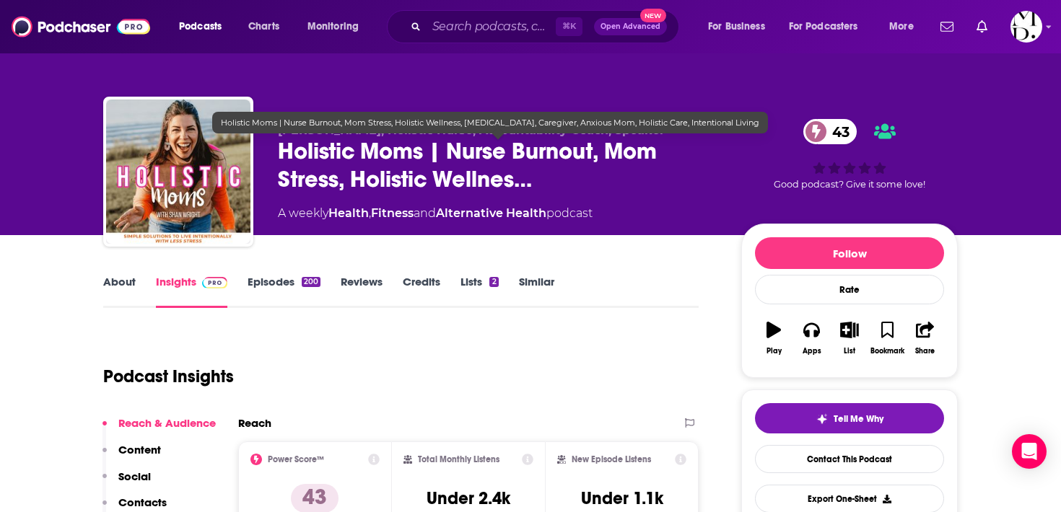
click at [305, 150] on span "Holistic Moms | Nurse Burnout, Mom Stress, Holistic Wellnes…" at bounding box center [498, 165] width 440 height 56
drag, startPoint x: 263, startPoint y: 140, endPoint x: 431, endPoint y: 153, distance: 168.6
click at [432, 153] on div "[PERSON_NAME] | Nurse Mom Coach, [DEMOGRAPHIC_DATA][PERSON_NAME], Holistic Nurs…" at bounding box center [530, 175] width 854 height 156
click at [362, 172] on span "Holistic Moms | Nurse Burnout, Mom Stress, Holistic Wellnes…" at bounding box center [498, 165] width 440 height 56
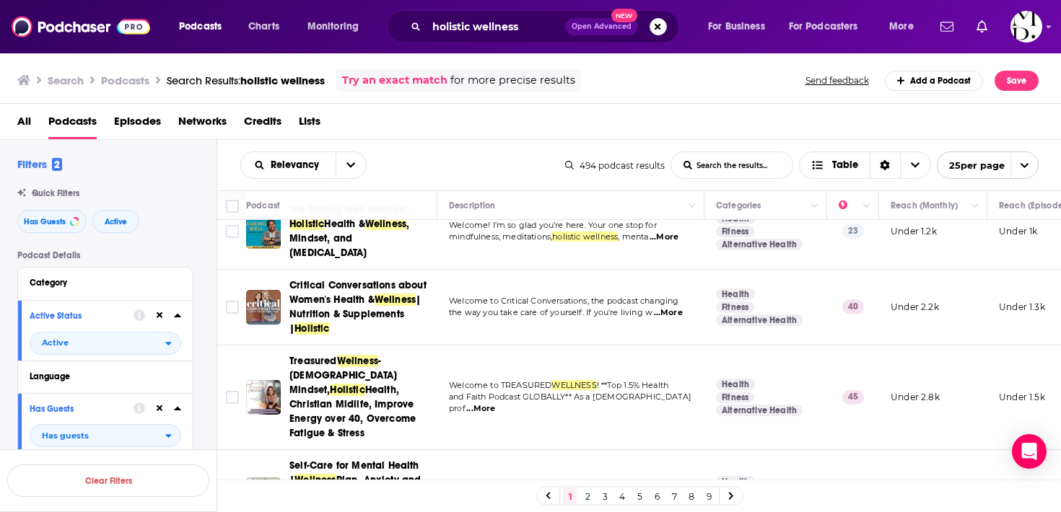
scroll to position [193, 0]
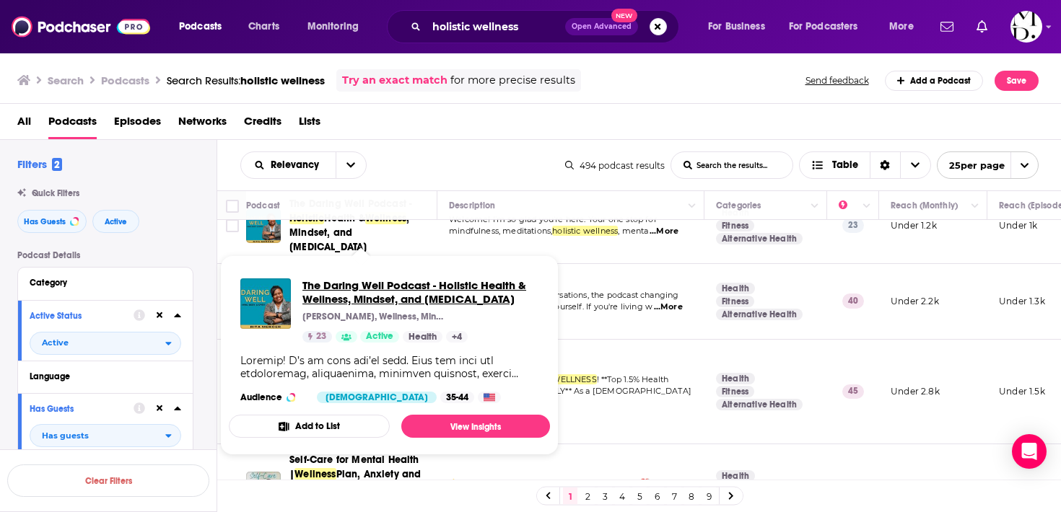
click at [340, 286] on span "The Daring Well Podcast - Holistic Health & Wellness, Mindset, and [MEDICAL_DAT…" at bounding box center [420, 292] width 236 height 27
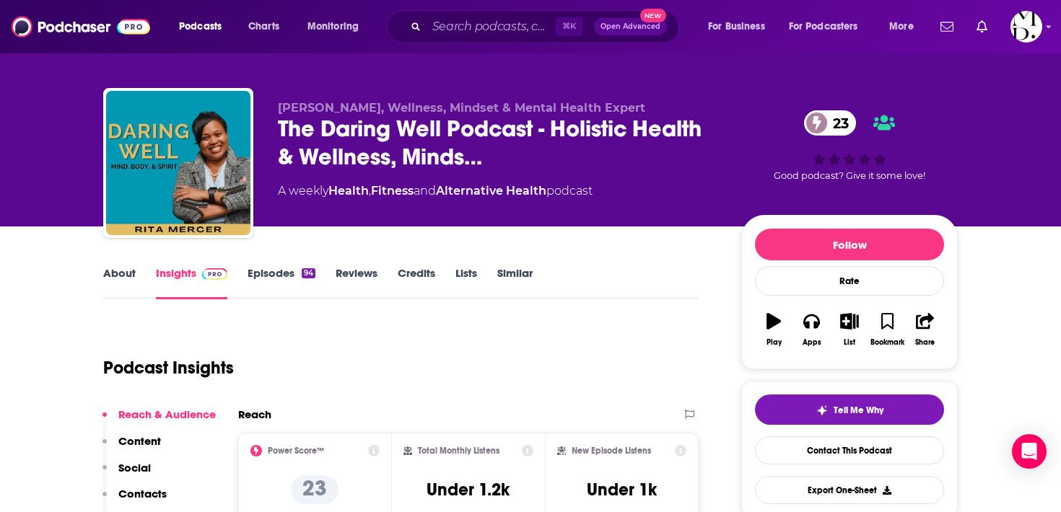
scroll to position [7, 0]
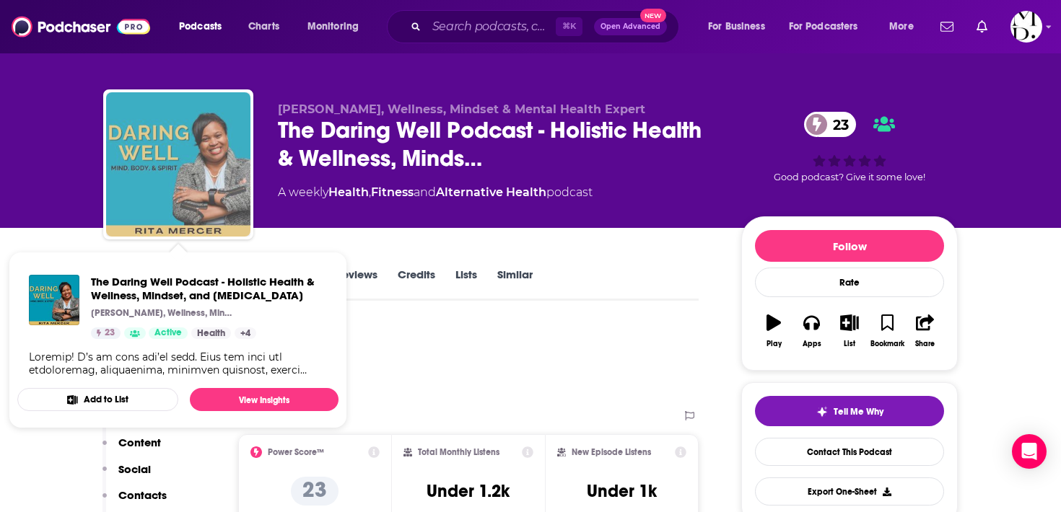
click at [206, 151] on img "The Daring Well Podcast - Holistic Health & Wellness, Mindset, and Personal Gro…" at bounding box center [178, 164] width 144 height 144
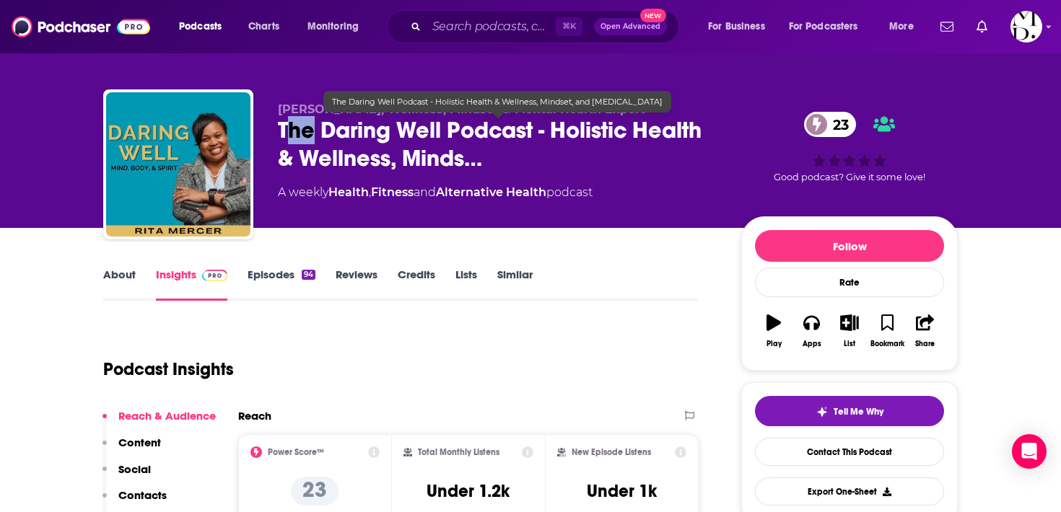
drag, startPoint x: 286, startPoint y: 126, endPoint x: 314, endPoint y: 128, distance: 27.5
click at [314, 128] on span "The Daring Well Podcast - Holistic Health & Wellness, Minds…" at bounding box center [498, 144] width 440 height 56
drag, startPoint x: 282, startPoint y: 128, endPoint x: 318, endPoint y: 128, distance: 36.1
click at [318, 128] on span "The Daring Well Podcast - Holistic Health & Wellness, Minds…" at bounding box center [498, 144] width 440 height 56
drag, startPoint x: 349, startPoint y: 128, endPoint x: 421, endPoint y: 127, distance: 72.2
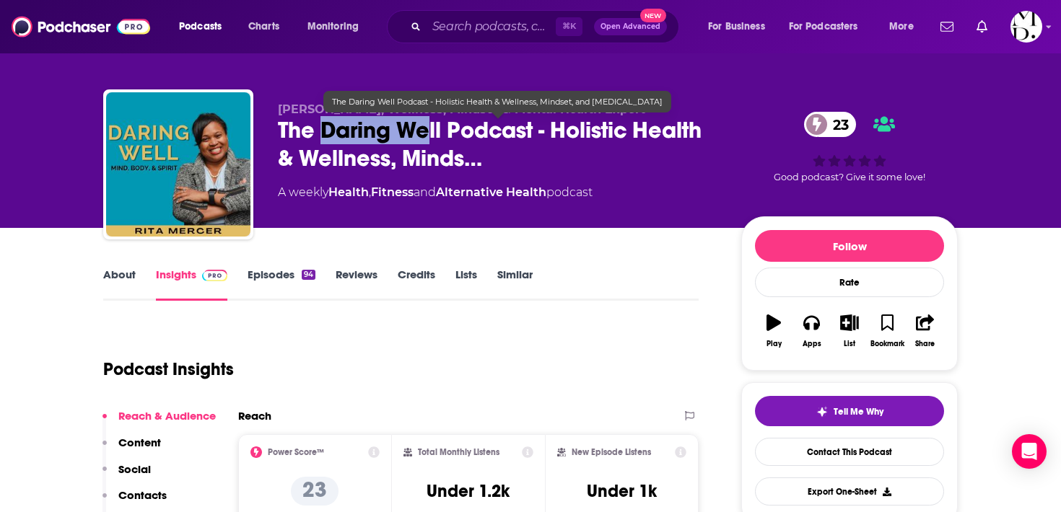
click at [421, 127] on span "The Daring Well Podcast - Holistic Health & Wellness, Minds…" at bounding box center [498, 144] width 440 height 56
drag, startPoint x: 274, startPoint y: 129, endPoint x: 537, endPoint y: 126, distance: 262.7
click at [537, 126] on div "[PERSON_NAME], Wellness, Mindset & Mental Health Expert The Daring Well Podcast…" at bounding box center [530, 167] width 854 height 156
copy h2 "The Daring Well Podcast"
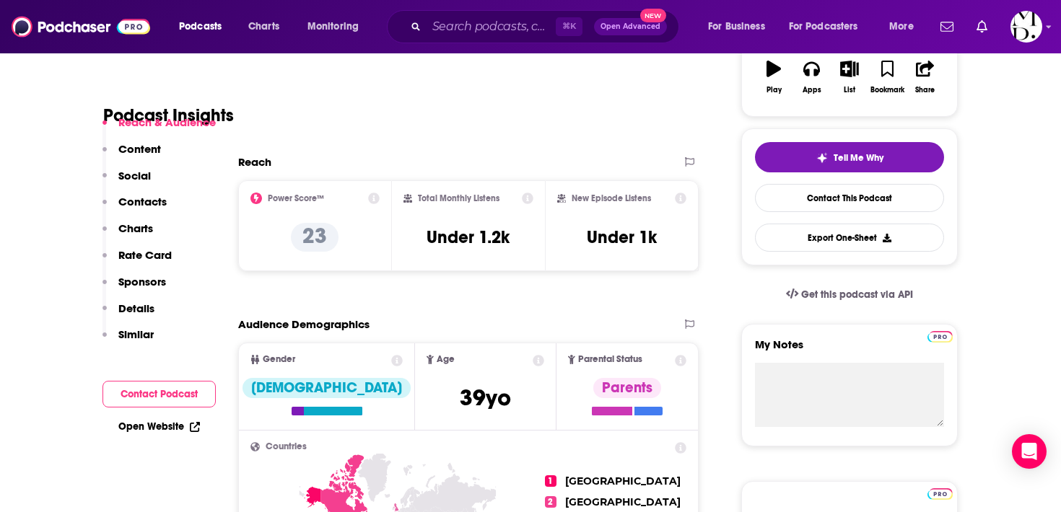
scroll to position [0, 0]
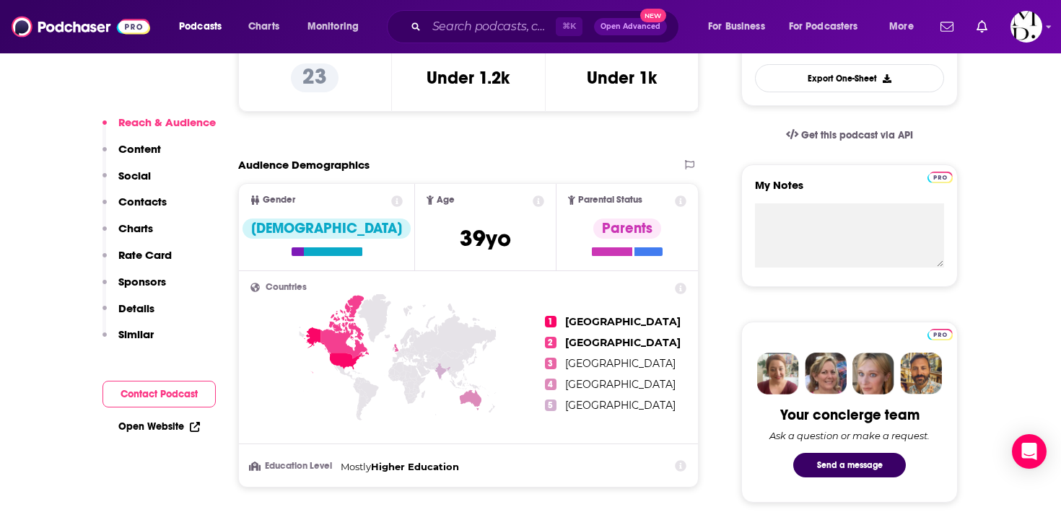
click at [146, 202] on p "Contacts" at bounding box center [142, 202] width 48 height 14
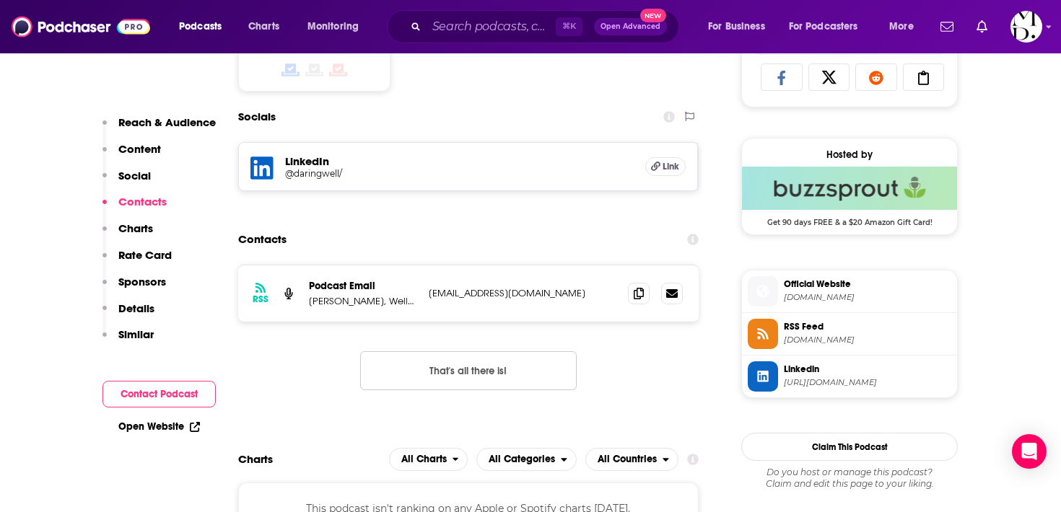
scroll to position [997, 0]
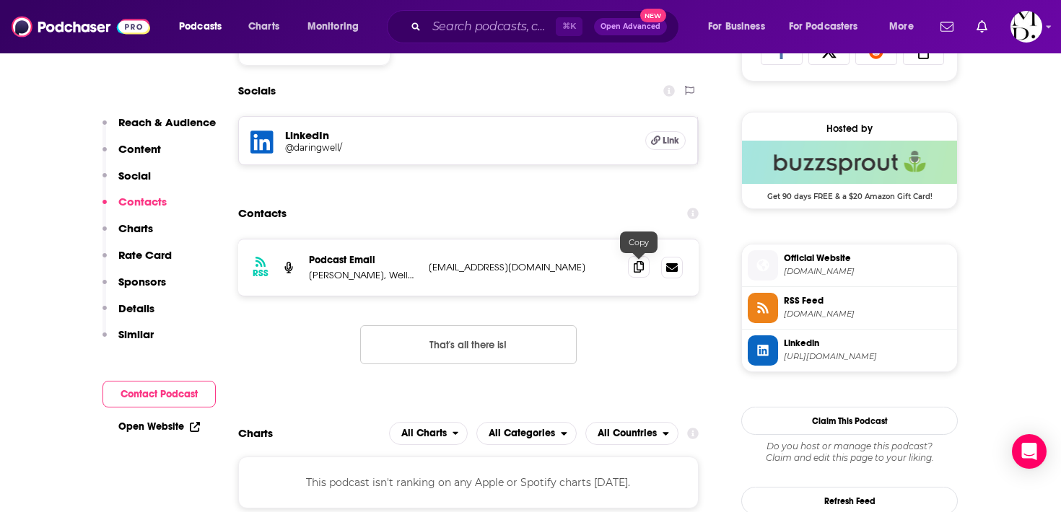
click at [638, 269] on icon at bounding box center [639, 267] width 10 height 12
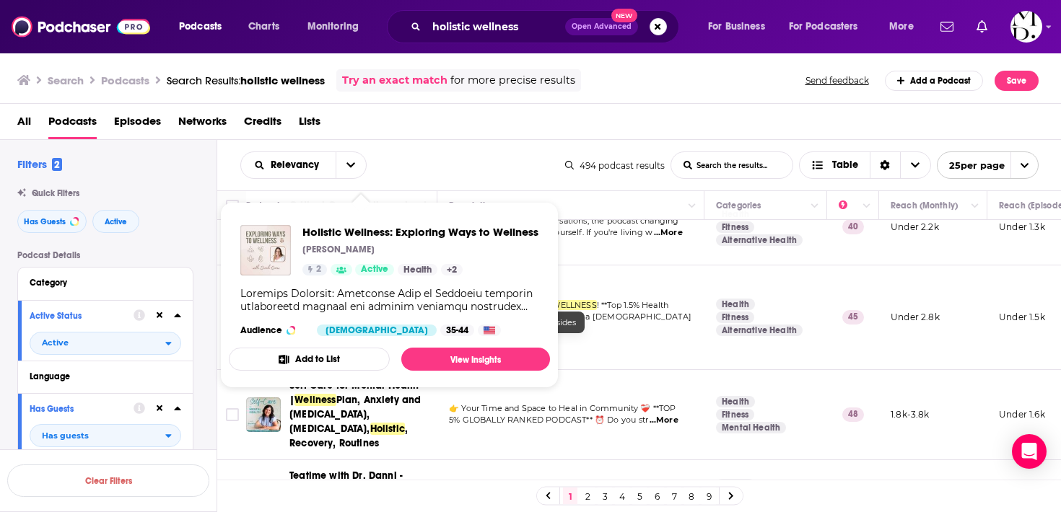
scroll to position [266, 0]
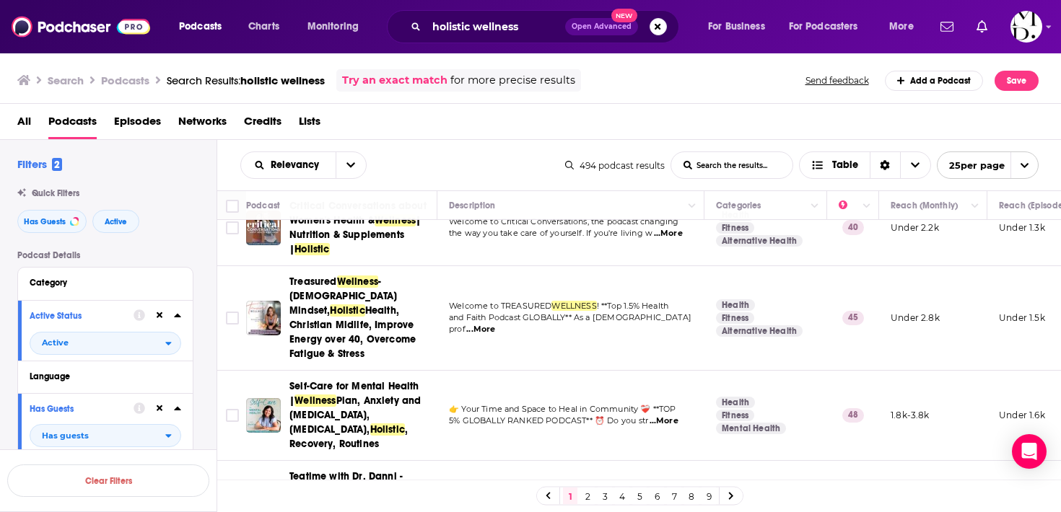
click at [660, 322] on td "Welcome to TREASURED WELLNESS ! **Top 1.5% Health and Faith Podcast GLOBALLY** …" at bounding box center [570, 318] width 267 height 105
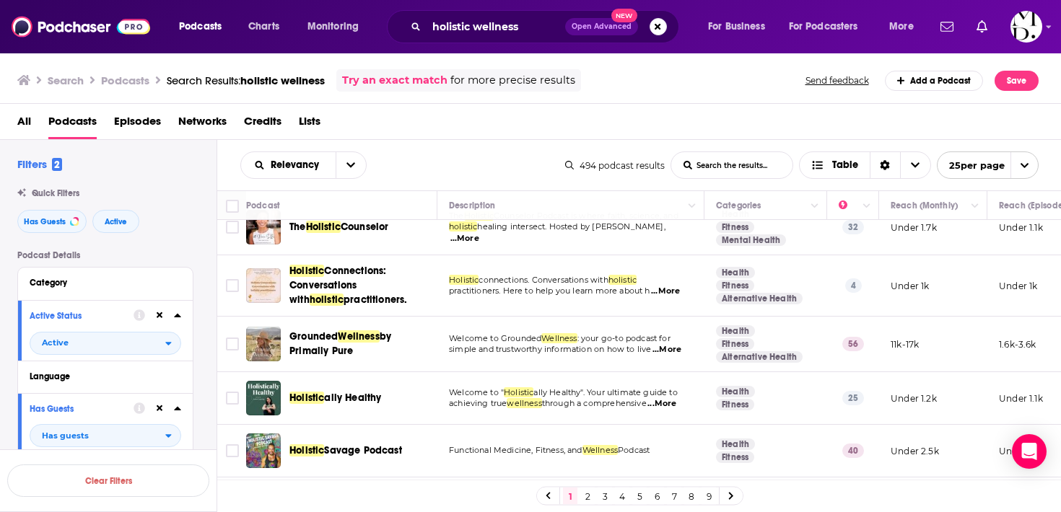
scroll to position [1179, 0]
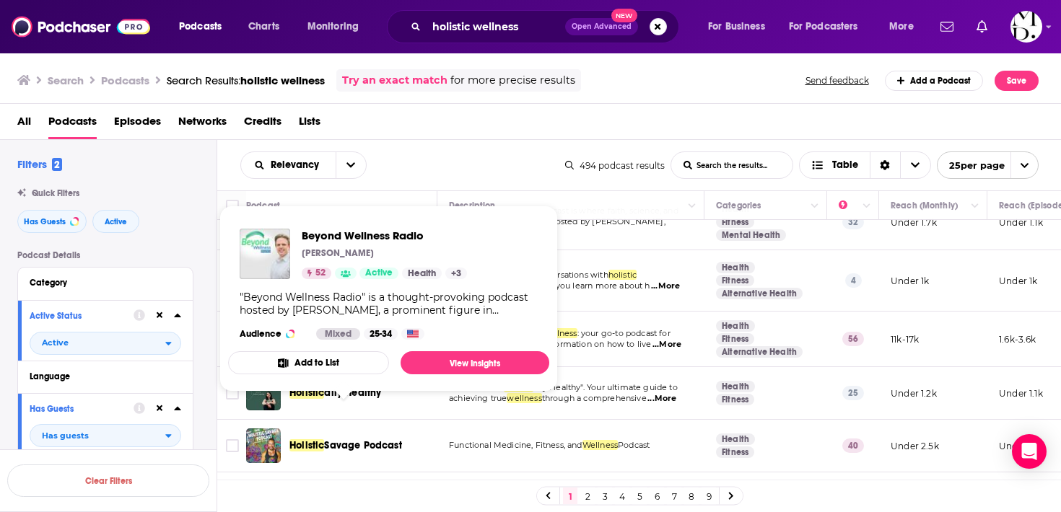
click at [392, 494] on span "Radio" at bounding box center [380, 500] width 28 height 12
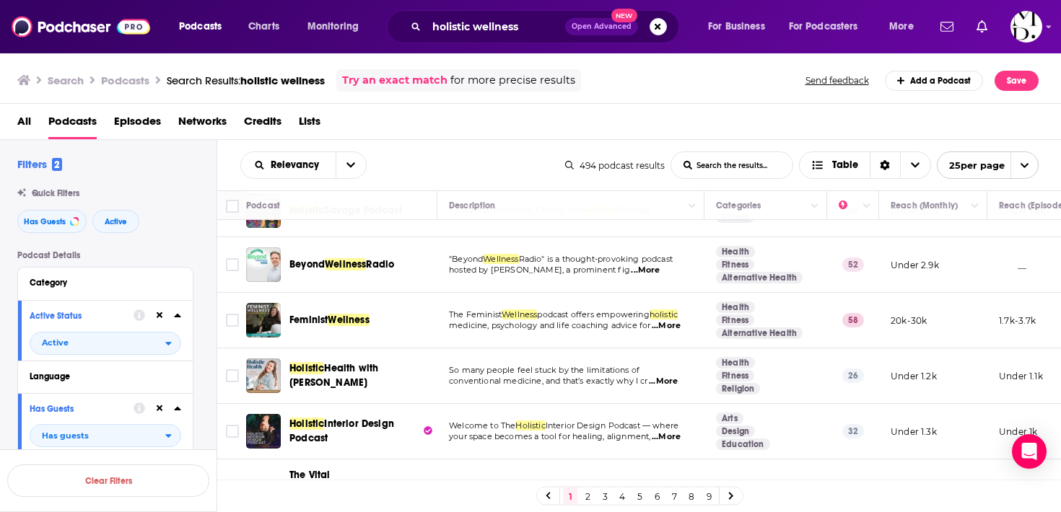
scroll to position [1441, 0]
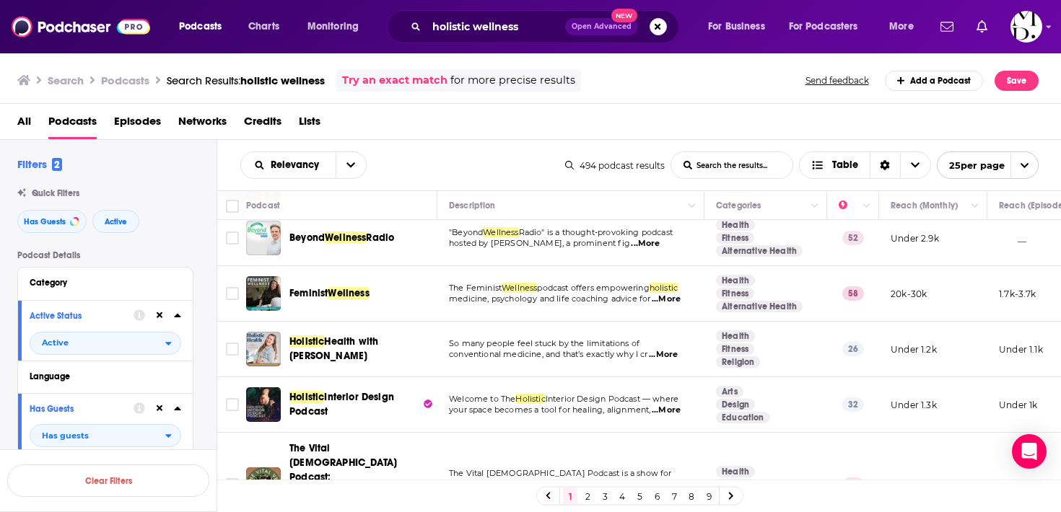
click at [592, 495] on link "2" at bounding box center [587, 496] width 14 height 17
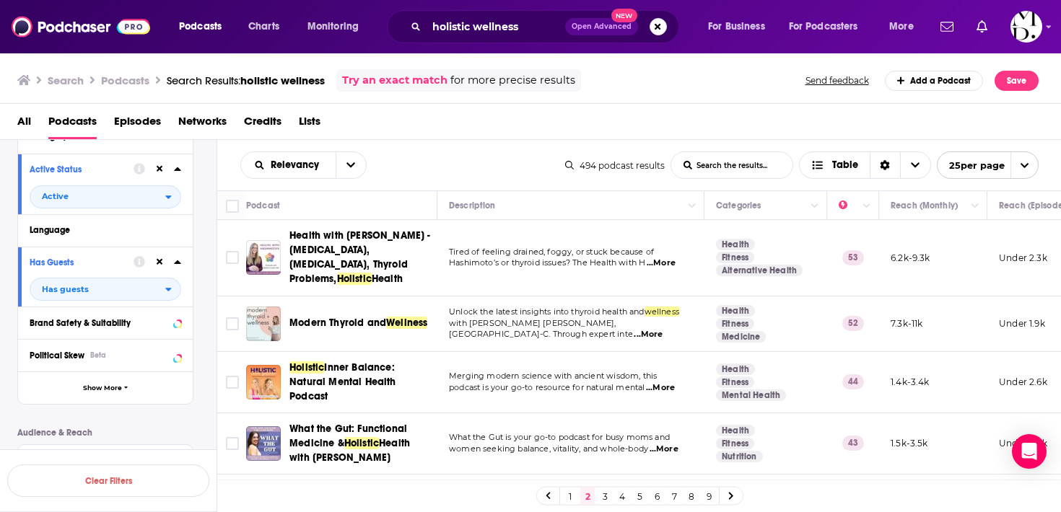
scroll to position [146, 0]
click at [93, 393] on span "Show More" at bounding box center [102, 389] width 39 height 8
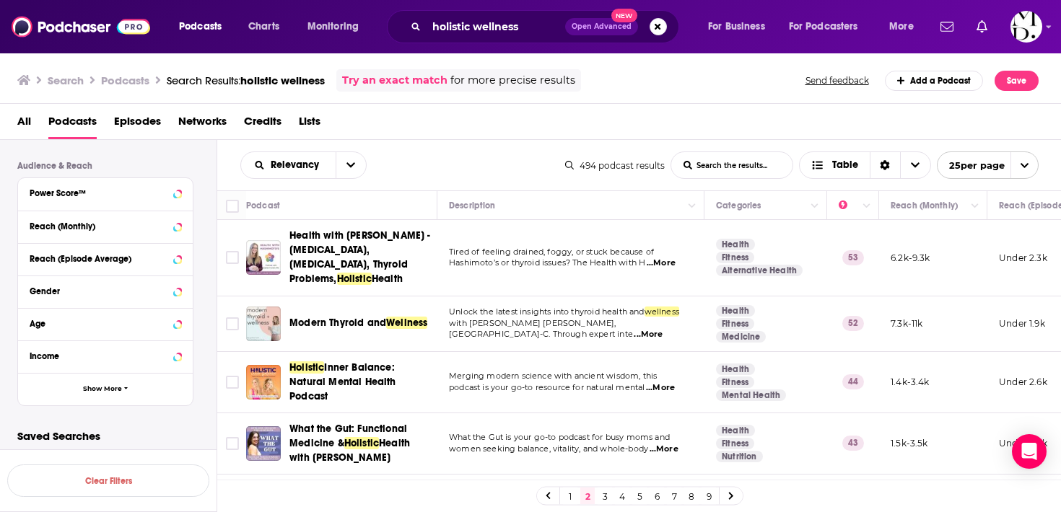
scroll to position [712, 0]
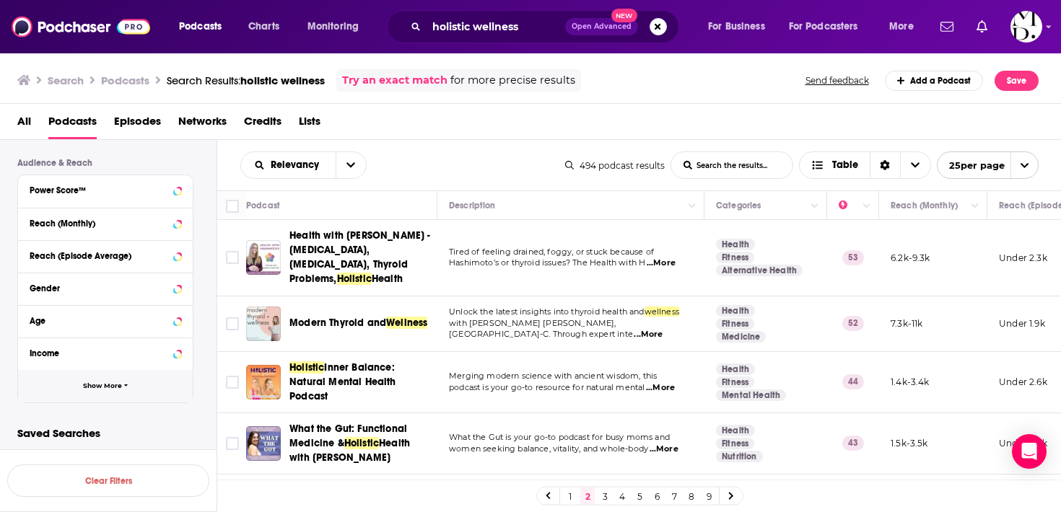
click at [107, 389] on span "Show More" at bounding box center [102, 386] width 39 height 8
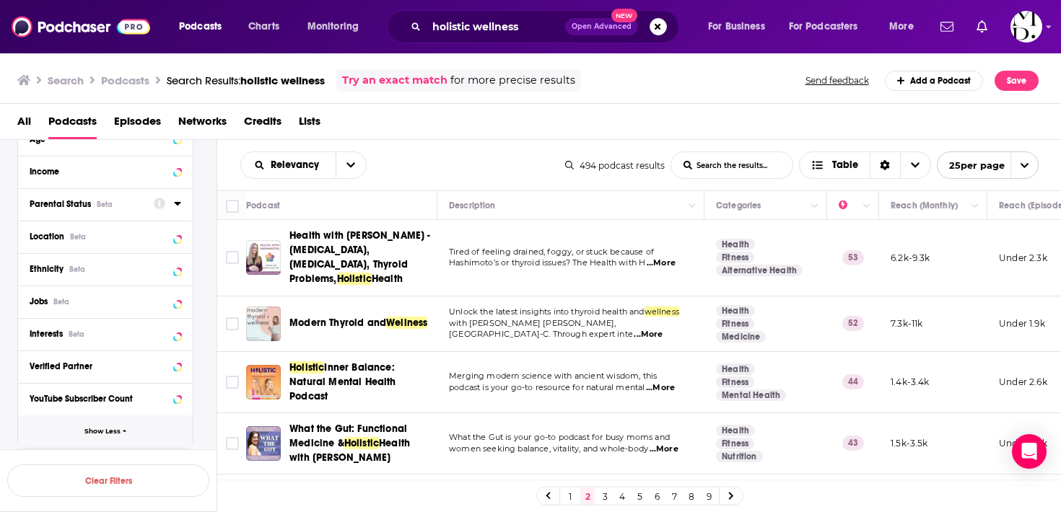
scroll to position [900, 0]
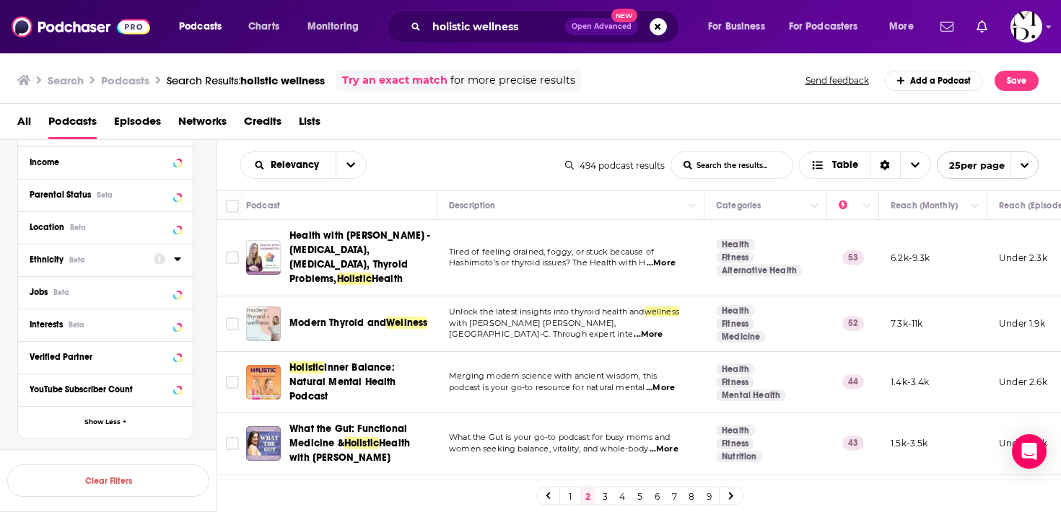
click at [113, 260] on div "Ethnicity Beta" at bounding box center [87, 260] width 115 height 10
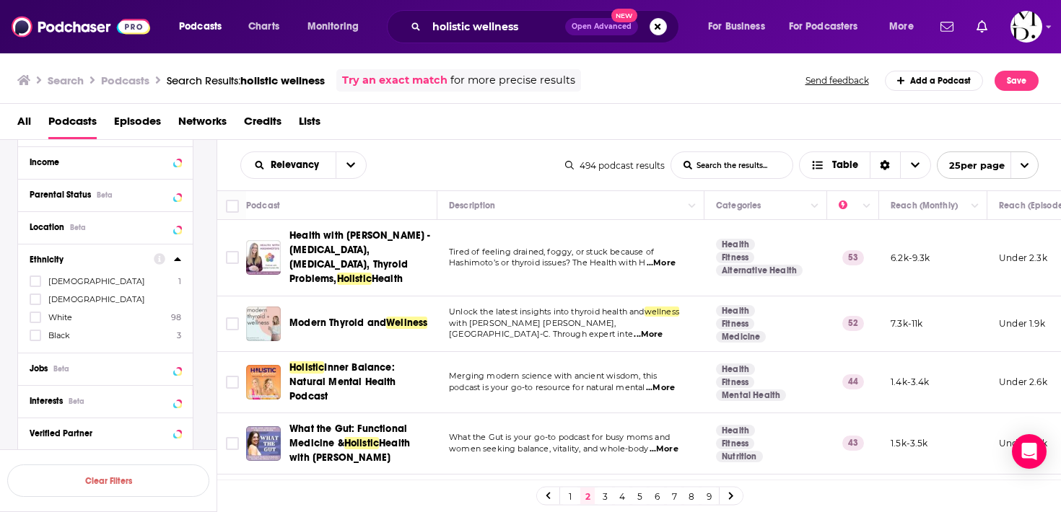
click at [102, 336] on label "Black 3" at bounding box center [106, 335] width 152 height 12
click at [35, 340] on input "multiSelectOption-africanamerican-3" at bounding box center [35, 340] width 0 height 0
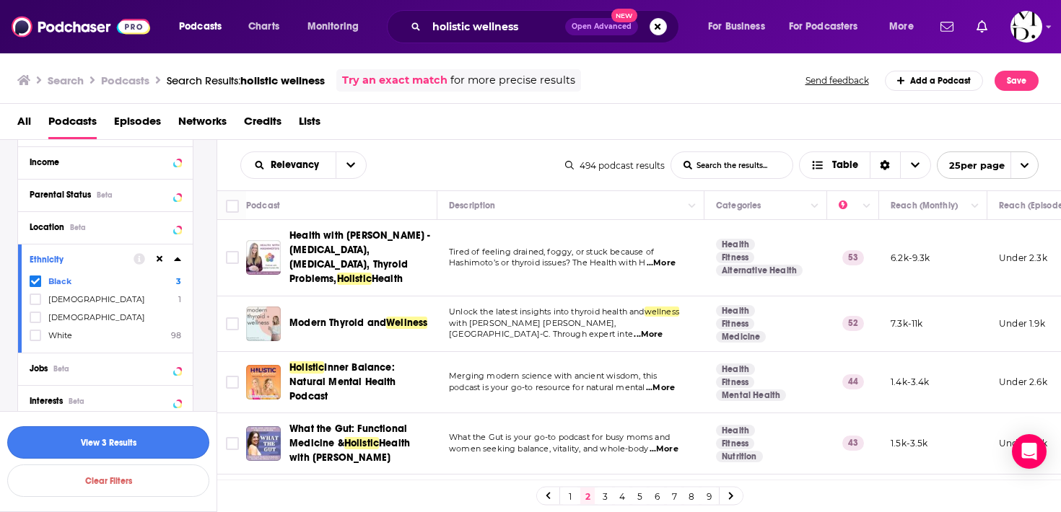
click at [103, 442] on button "View 3 Results" at bounding box center [108, 442] width 202 height 32
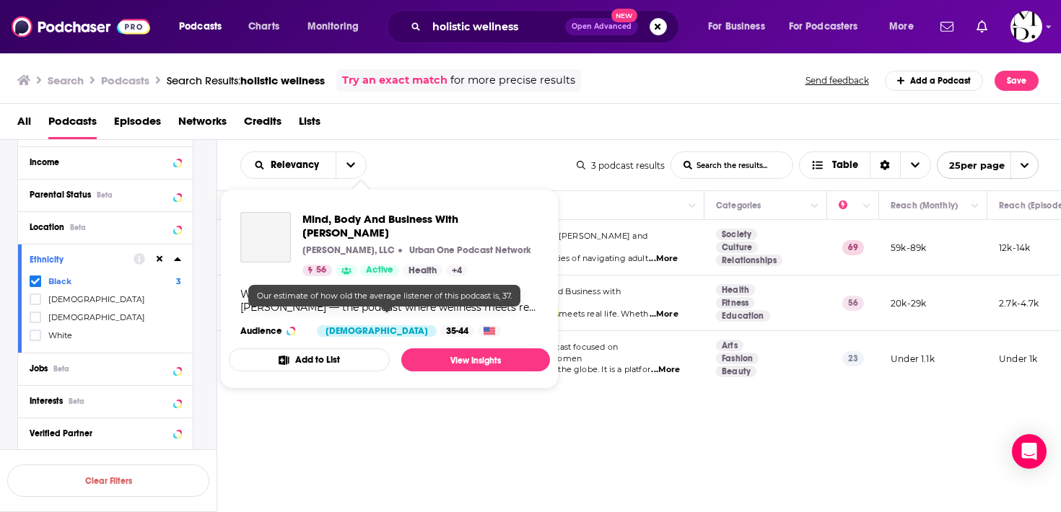
click at [440, 325] on div "35-44" at bounding box center [457, 331] width 34 height 12
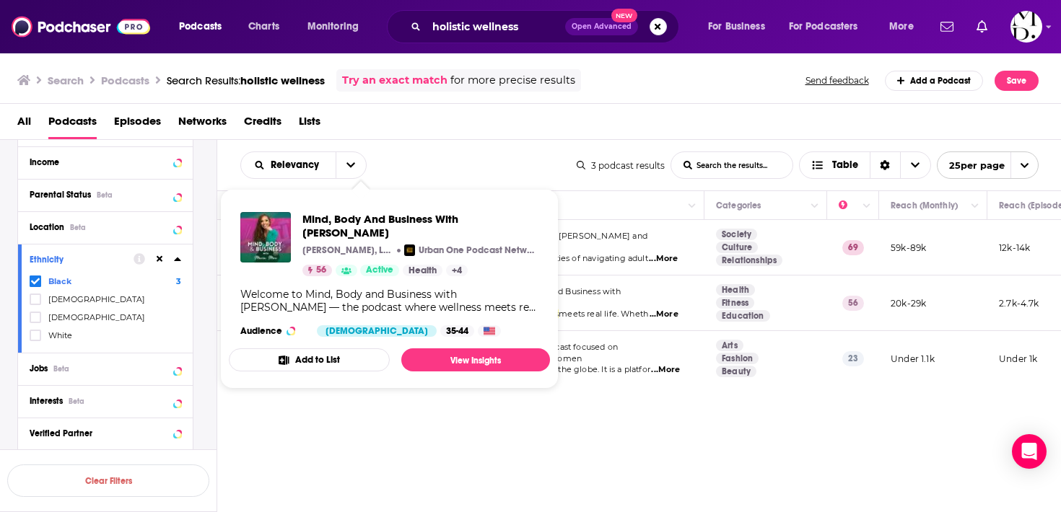
click at [397, 405] on div "Relevancy List Search Input Search the results... Table 3 podcast results List …" at bounding box center [639, 370] width 844 height 461
click at [330, 301] on div "Mind, Body And Business With [PERSON_NAME] [PERSON_NAME], LLC Urban One Podcast…" at bounding box center [389, 275] width 321 height 148
click at [463, 349] on link "View Insights" at bounding box center [475, 360] width 149 height 23
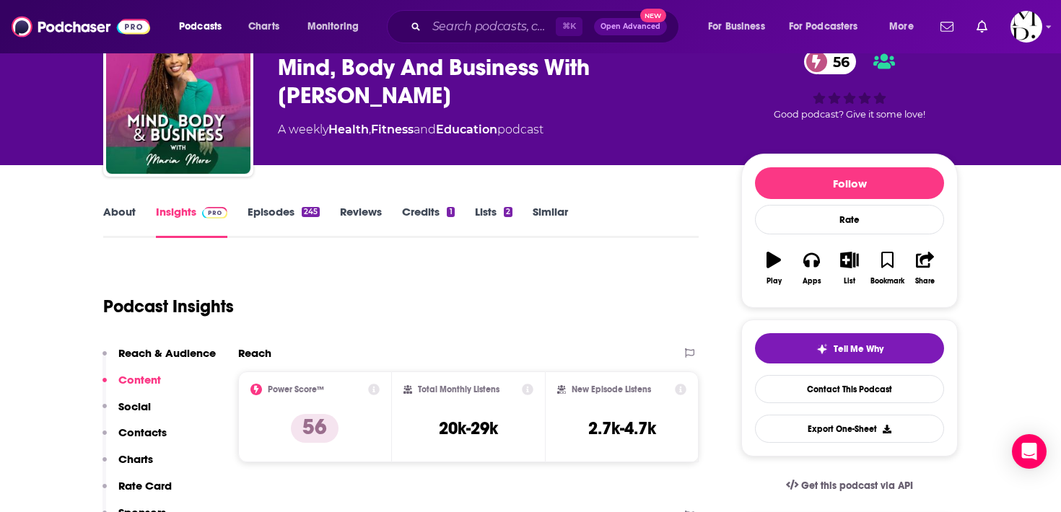
scroll to position [9, 0]
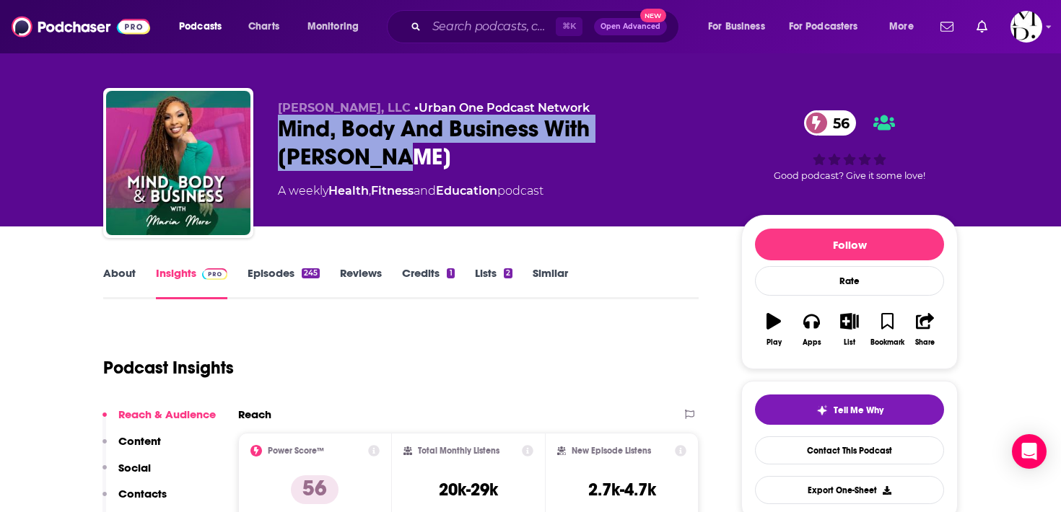
drag, startPoint x: 274, startPoint y: 124, endPoint x: 334, endPoint y: 159, distance: 69.8
click at [334, 159] on div "[PERSON_NAME], LLC • Urban One Podcast Network Mind, Body And Business With [PE…" at bounding box center [530, 166] width 854 height 156
copy h2 "Mind, Body And Business With [PERSON_NAME]"
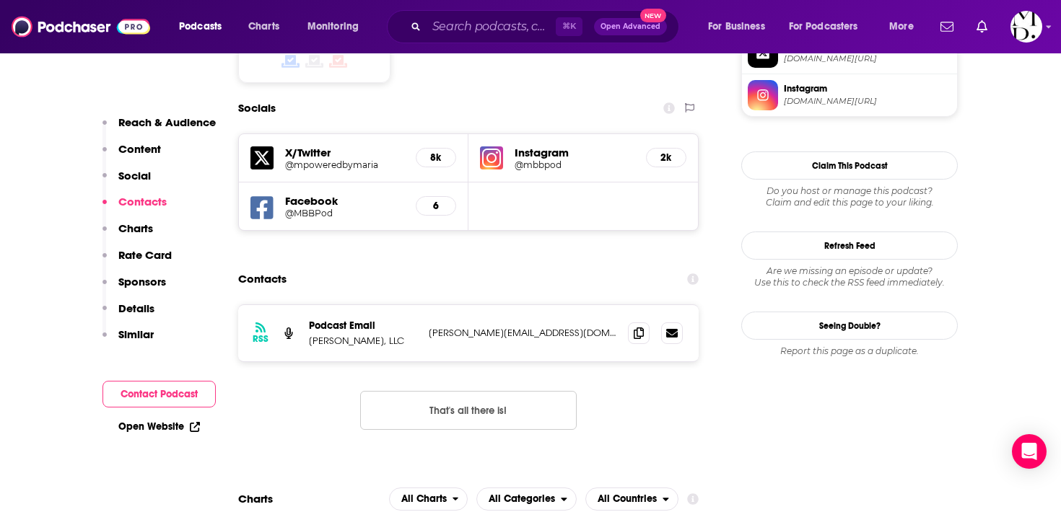
scroll to position [1279, 0]
click at [635, 326] on icon at bounding box center [639, 332] width 10 height 12
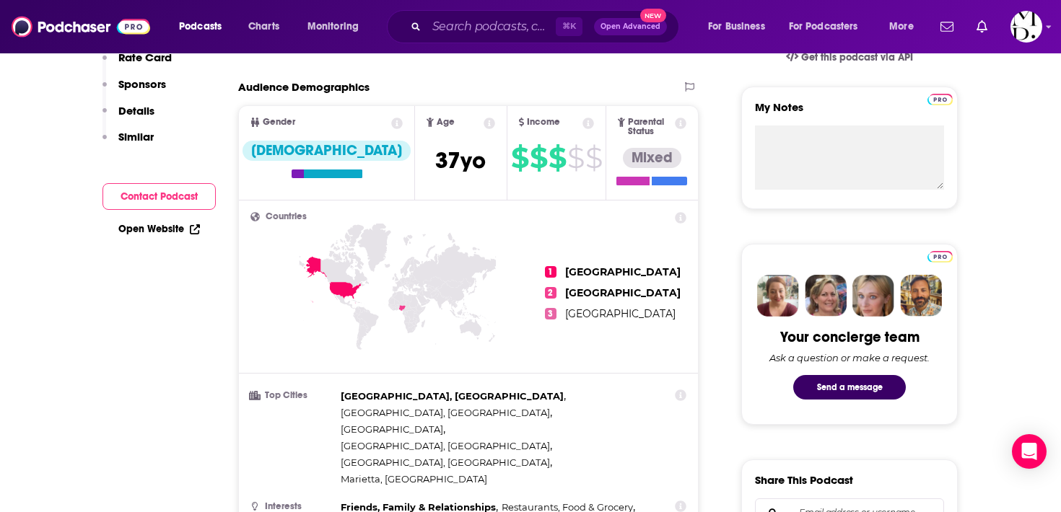
scroll to position [10, 0]
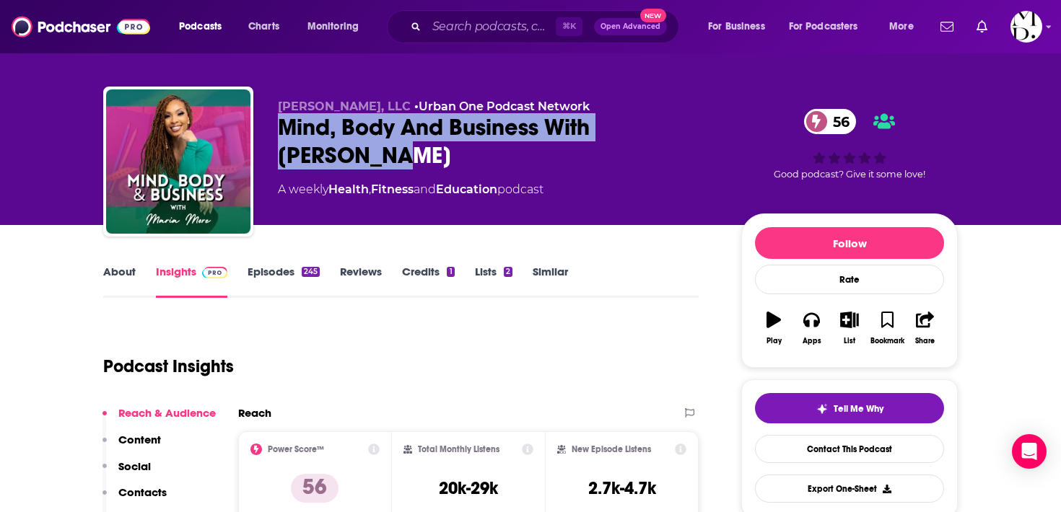
drag, startPoint x: 275, startPoint y: 123, endPoint x: 326, endPoint y: 162, distance: 64.4
click at [326, 162] on div "[PERSON_NAME], LLC • Urban One Podcast Network Mind, Body And Business With [PE…" at bounding box center [530, 165] width 854 height 156
copy h2 "Mind, Body And Business With [PERSON_NAME]"
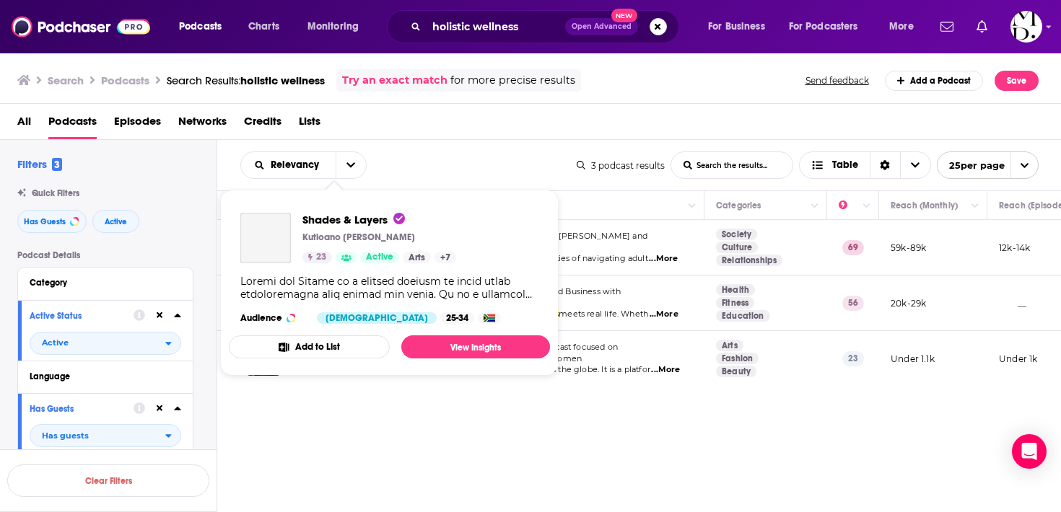
click at [331, 361] on div "Podcasts Charts Monitoring holistic wellness Open Advanced New For Business For…" at bounding box center [530, 256] width 1061 height 512
click at [514, 342] on link "View Insights" at bounding box center [475, 347] width 149 height 23
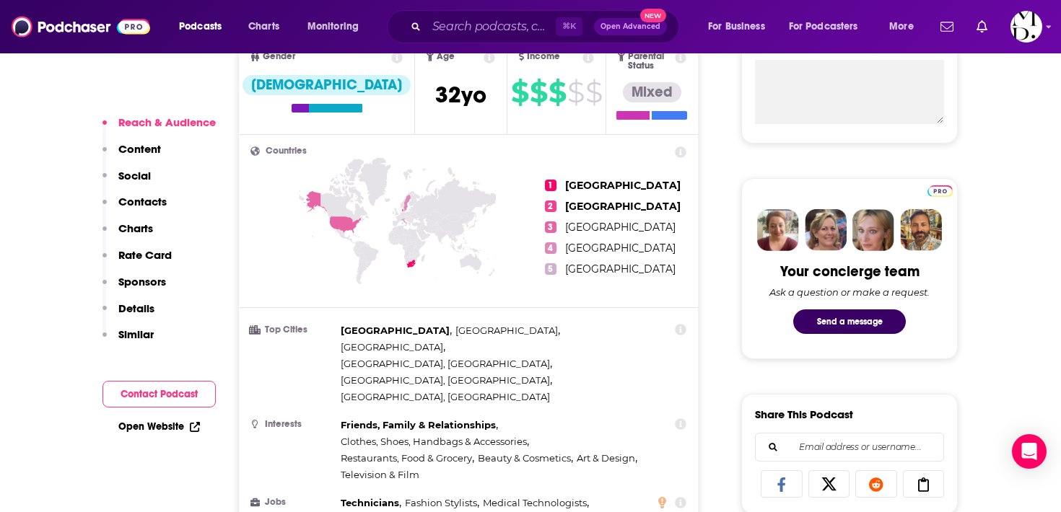
scroll to position [561, 0]
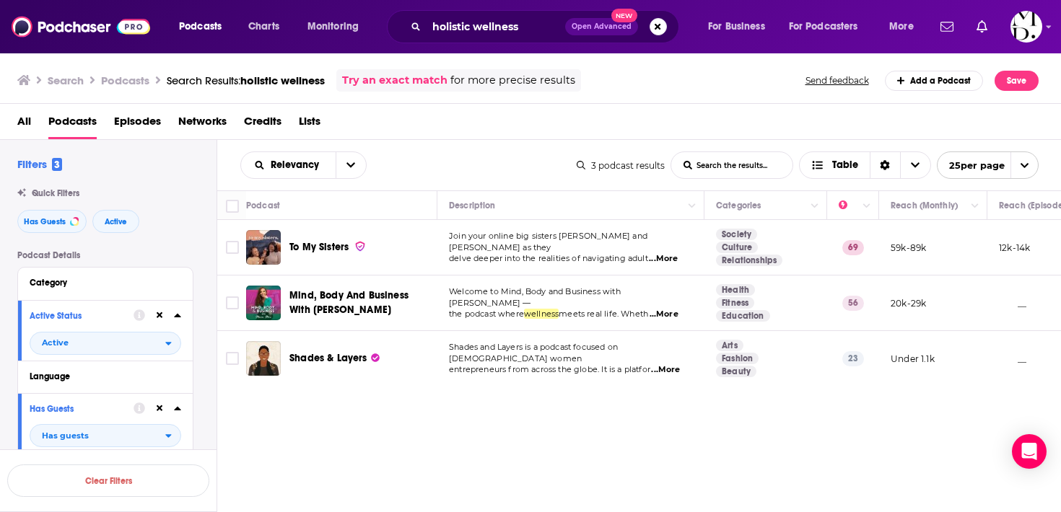
click at [327, 260] on div "To My Sisters" at bounding box center [364, 247] width 150 height 35
click at [327, 248] on span "To My Sisters" at bounding box center [318, 247] width 59 height 12
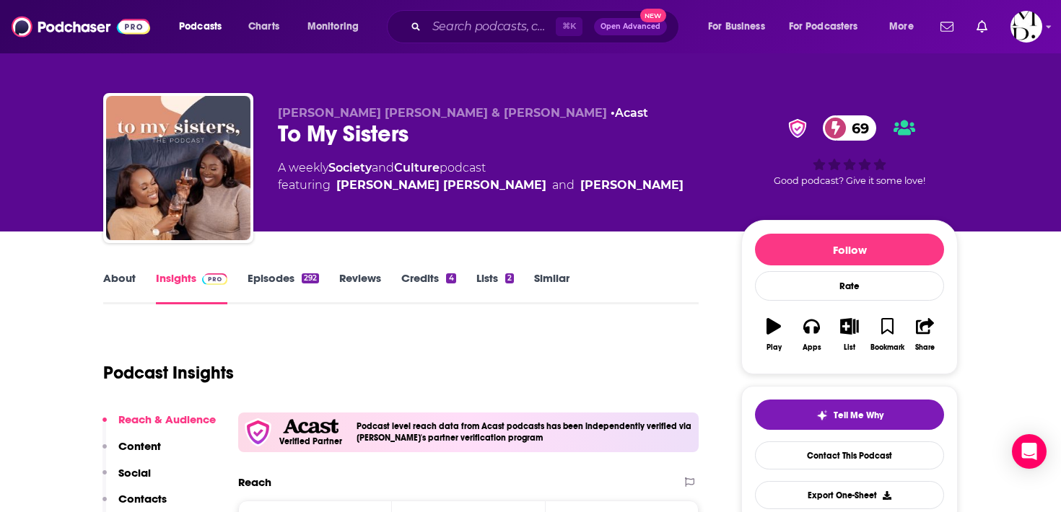
scroll to position [2, 0]
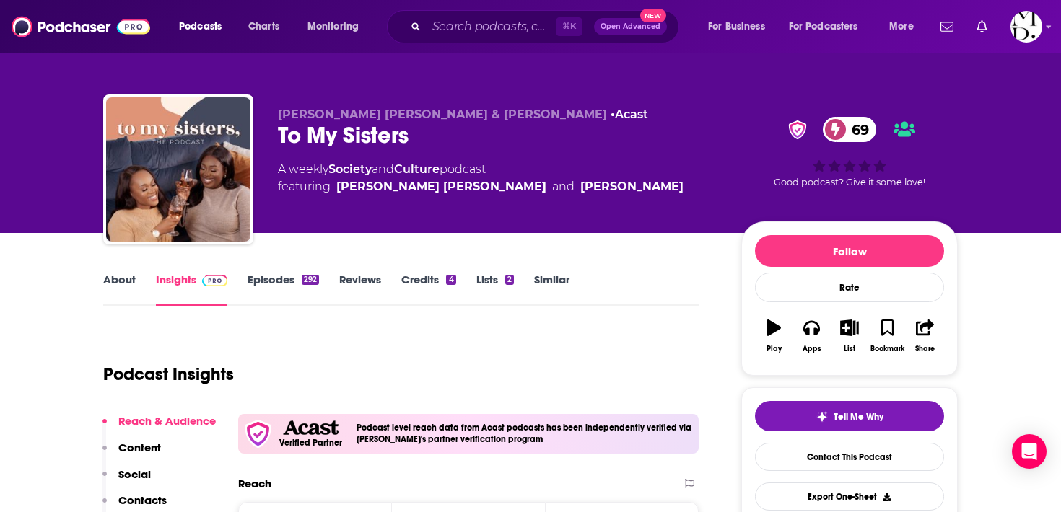
click at [263, 284] on link "Episodes 292" at bounding box center [283, 289] width 71 height 33
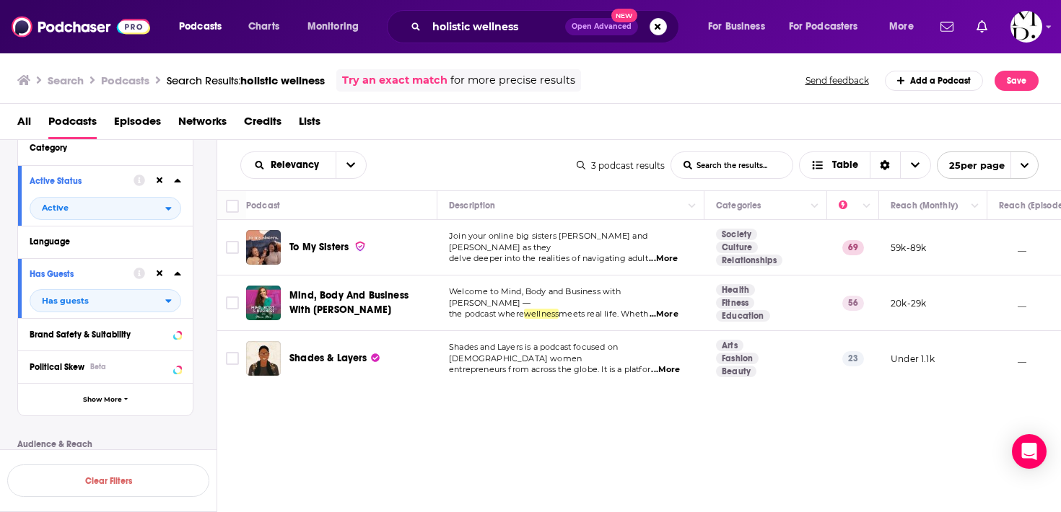
scroll to position [154, 0]
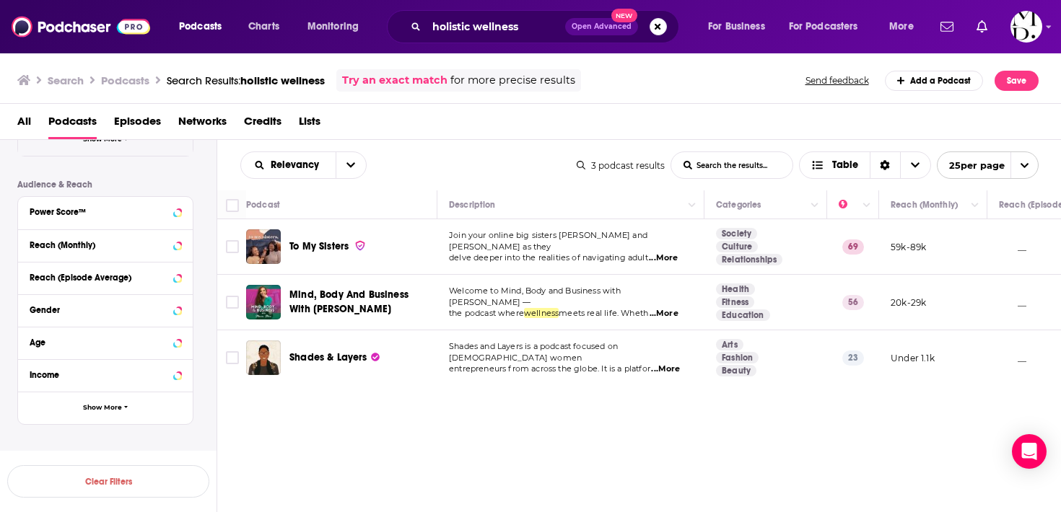
scroll to position [419, 0]
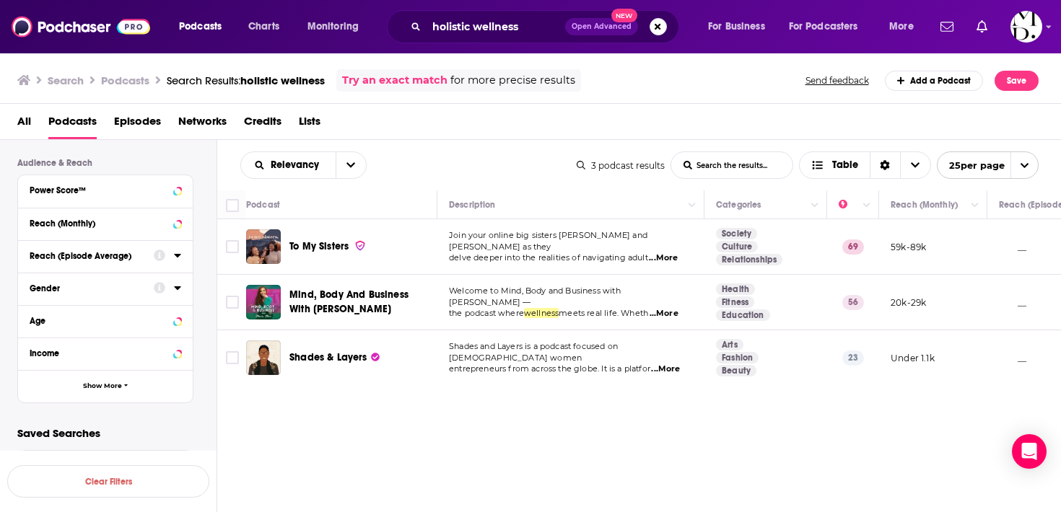
click at [104, 403] on div "Filters 3 Quick Filters Has Guests Active Podcast Details Category Active Statu…" at bounding box center [116, 83] width 199 height 685
click at [104, 392] on button "Show More" at bounding box center [105, 386] width 175 height 32
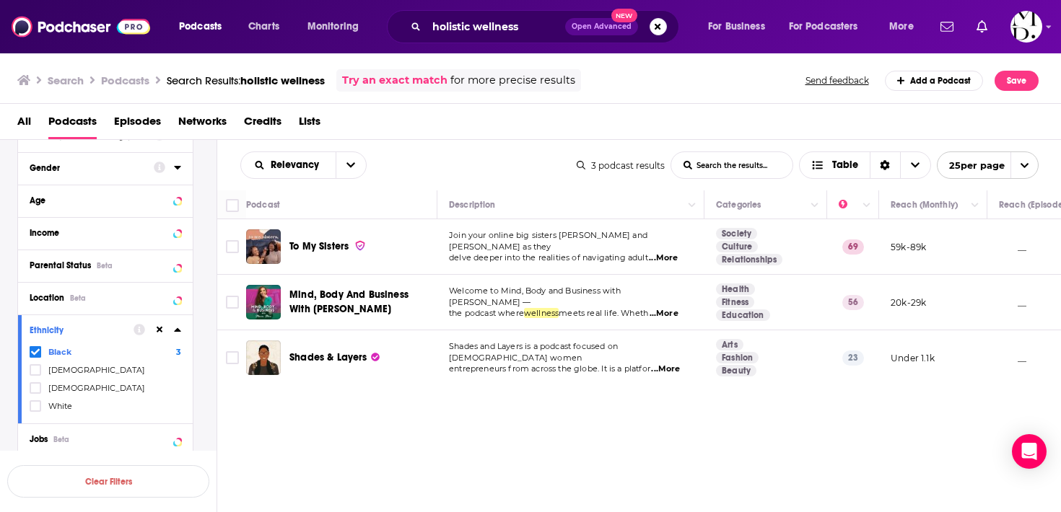
scroll to position [541, 0]
click at [57, 351] on span "Black" at bounding box center [59, 348] width 23 height 10
click at [35, 351] on input "multiSelectOption-africanamerican-0" at bounding box center [35, 351] width 0 height 0
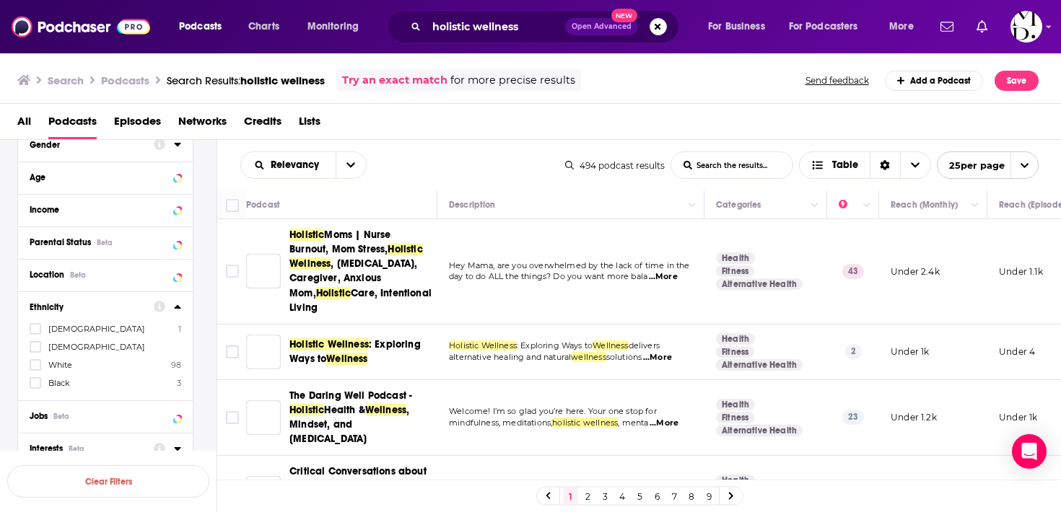
scroll to position [644, 0]
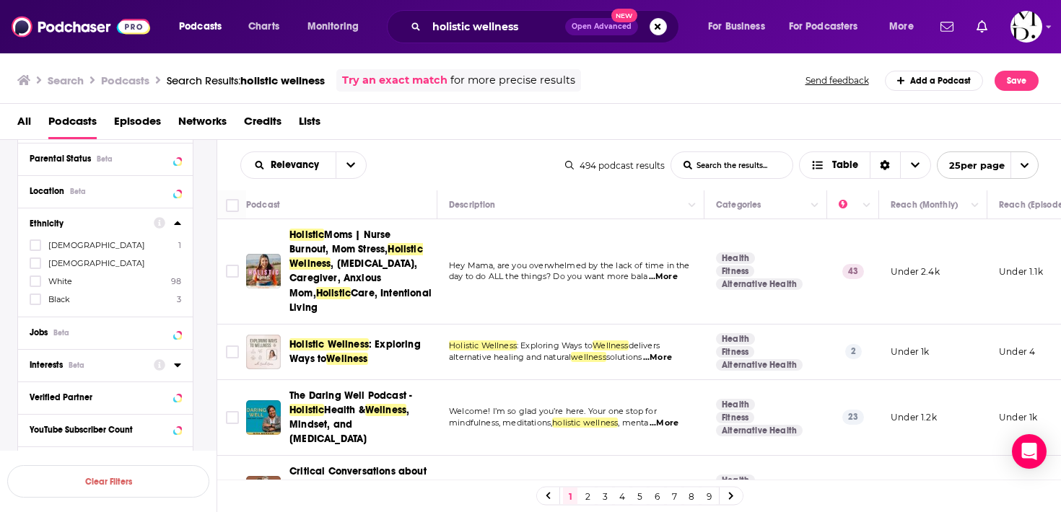
click at [133, 369] on div "Interests Beta" at bounding box center [87, 365] width 115 height 10
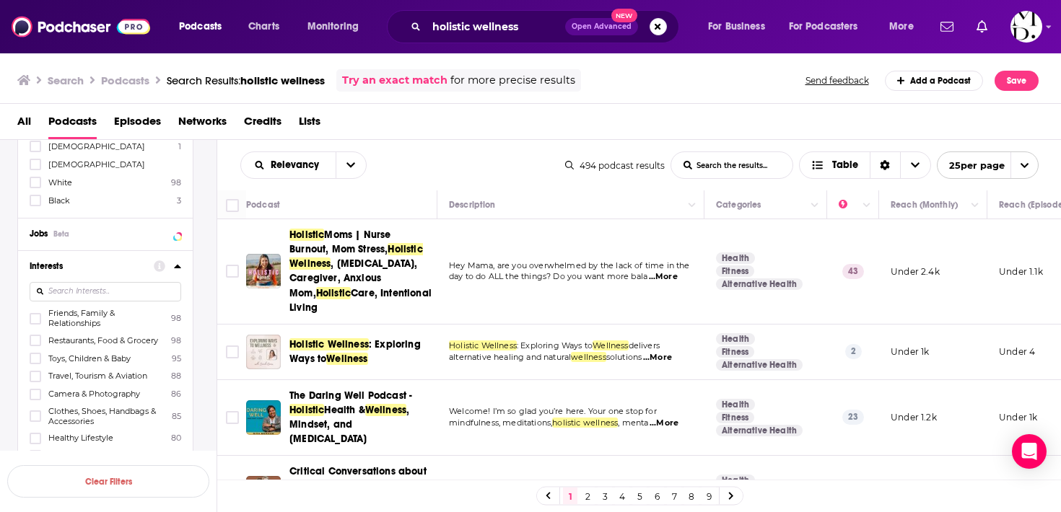
scroll to position [741, 0]
click at [178, 273] on icon at bounding box center [177, 268] width 7 height 12
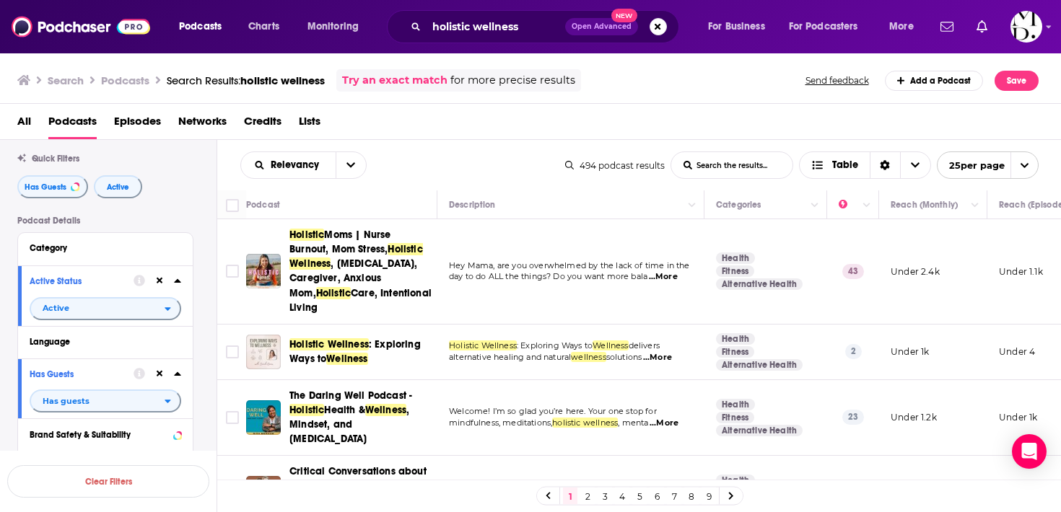
scroll to position [32, 0]
click at [688, 185] on div "Relevancy List Search Input Search the results... Table 494 podcast results Lis…" at bounding box center [639, 165] width 844 height 51
click at [683, 171] on wellness-list-search-input "List Search Input" at bounding box center [731, 165] width 121 height 26
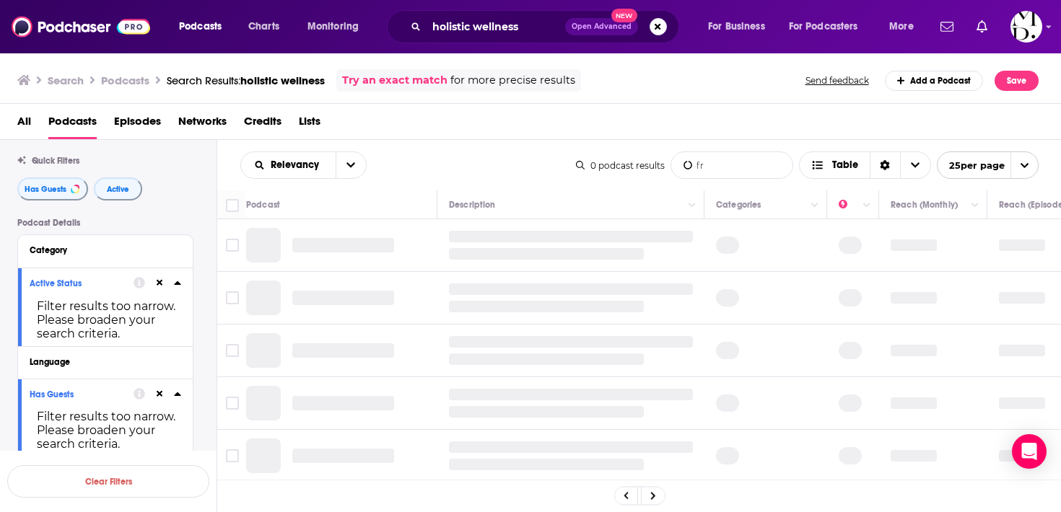
type wellness-list-search-input "f"
